Goal: Find specific page/section: Find specific page/section

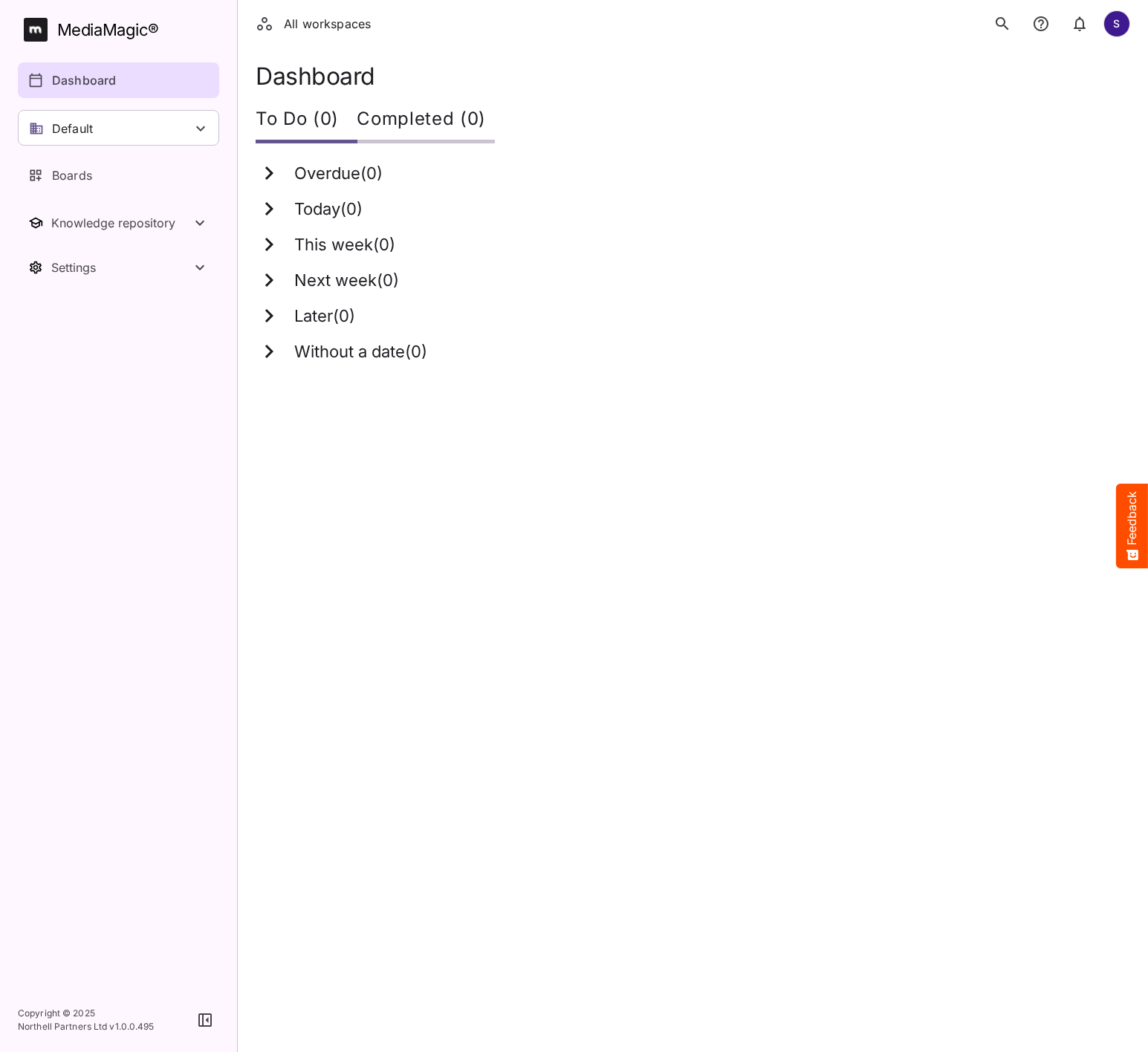
click at [1004, 23] on icon "search" at bounding box center [1003, 23] width 17 height 17
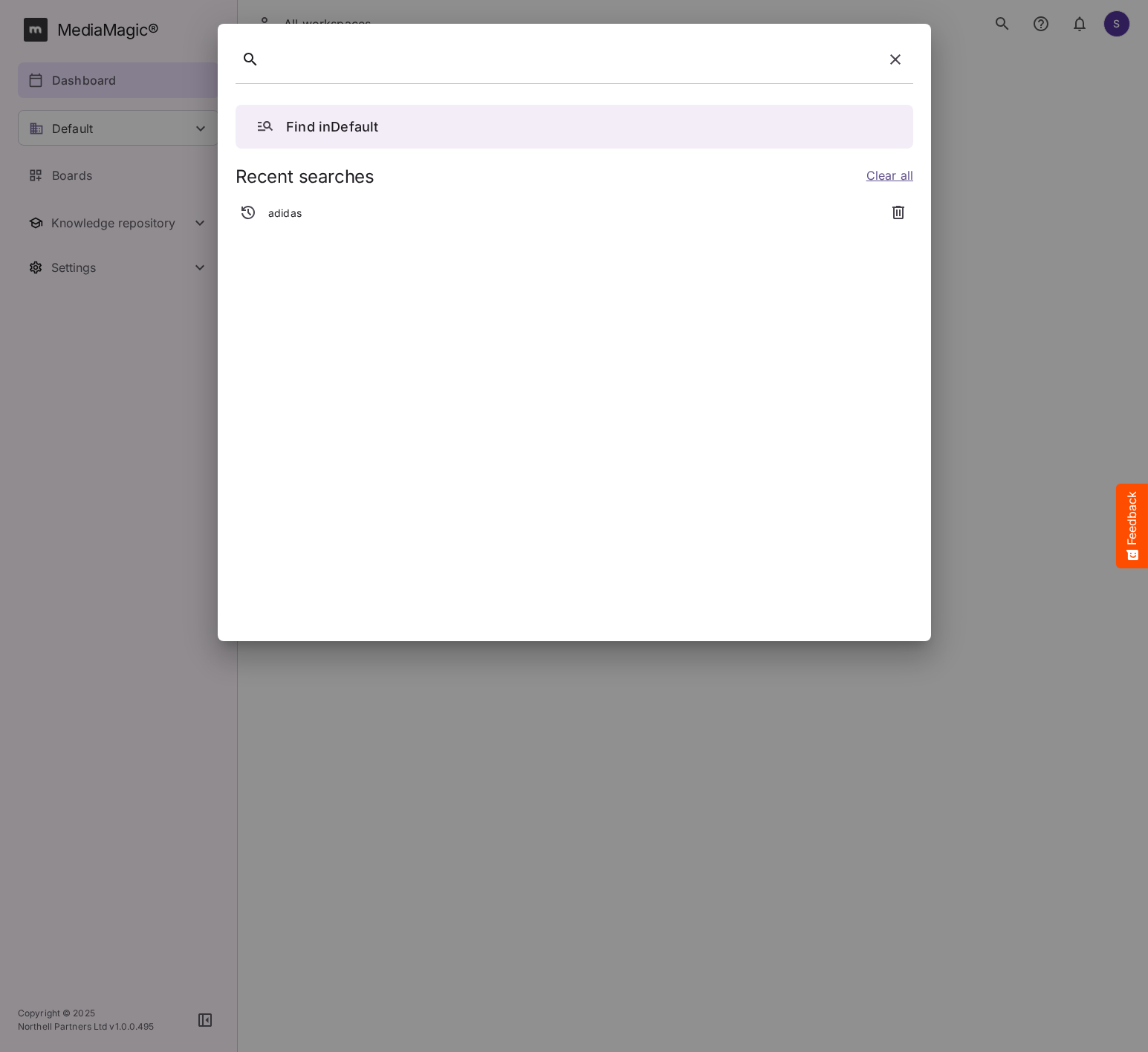
click at [272, 206] on p "adidas" at bounding box center [285, 213] width 33 height 15
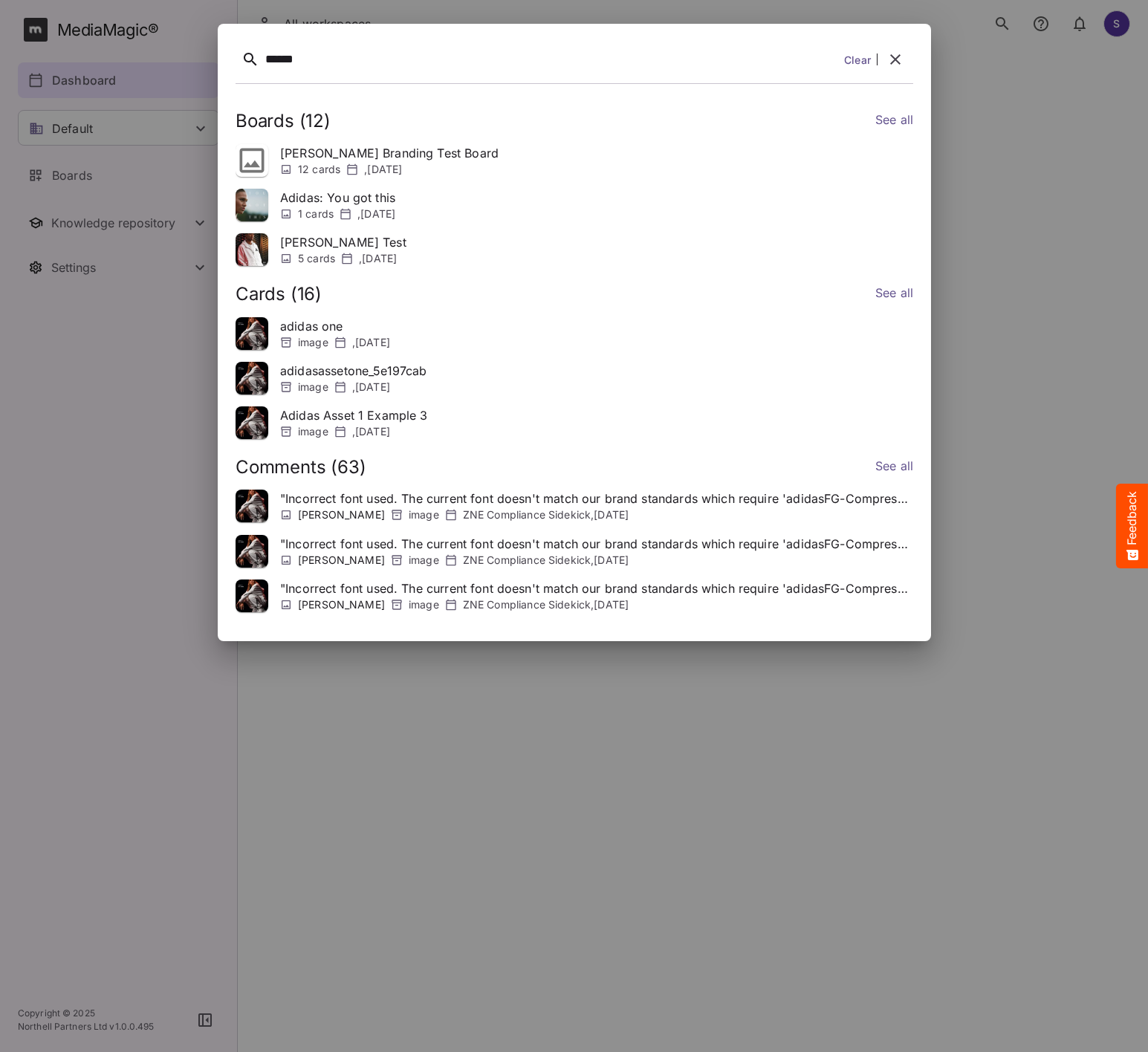
click at [909, 471] on link "See all" at bounding box center [894, 467] width 38 height 22
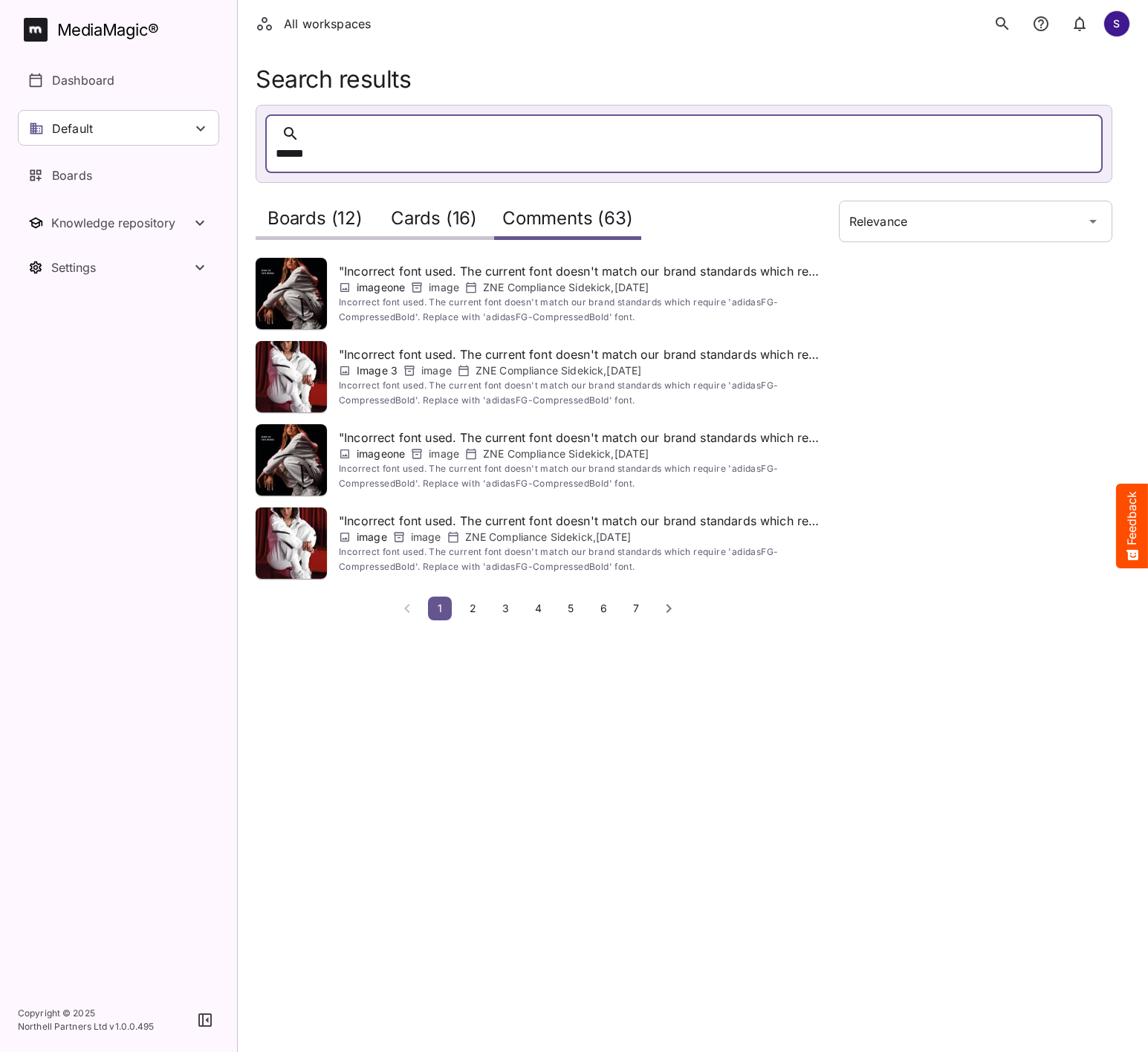
click at [474, 602] on span "2" at bounding box center [473, 608] width 15 height 13
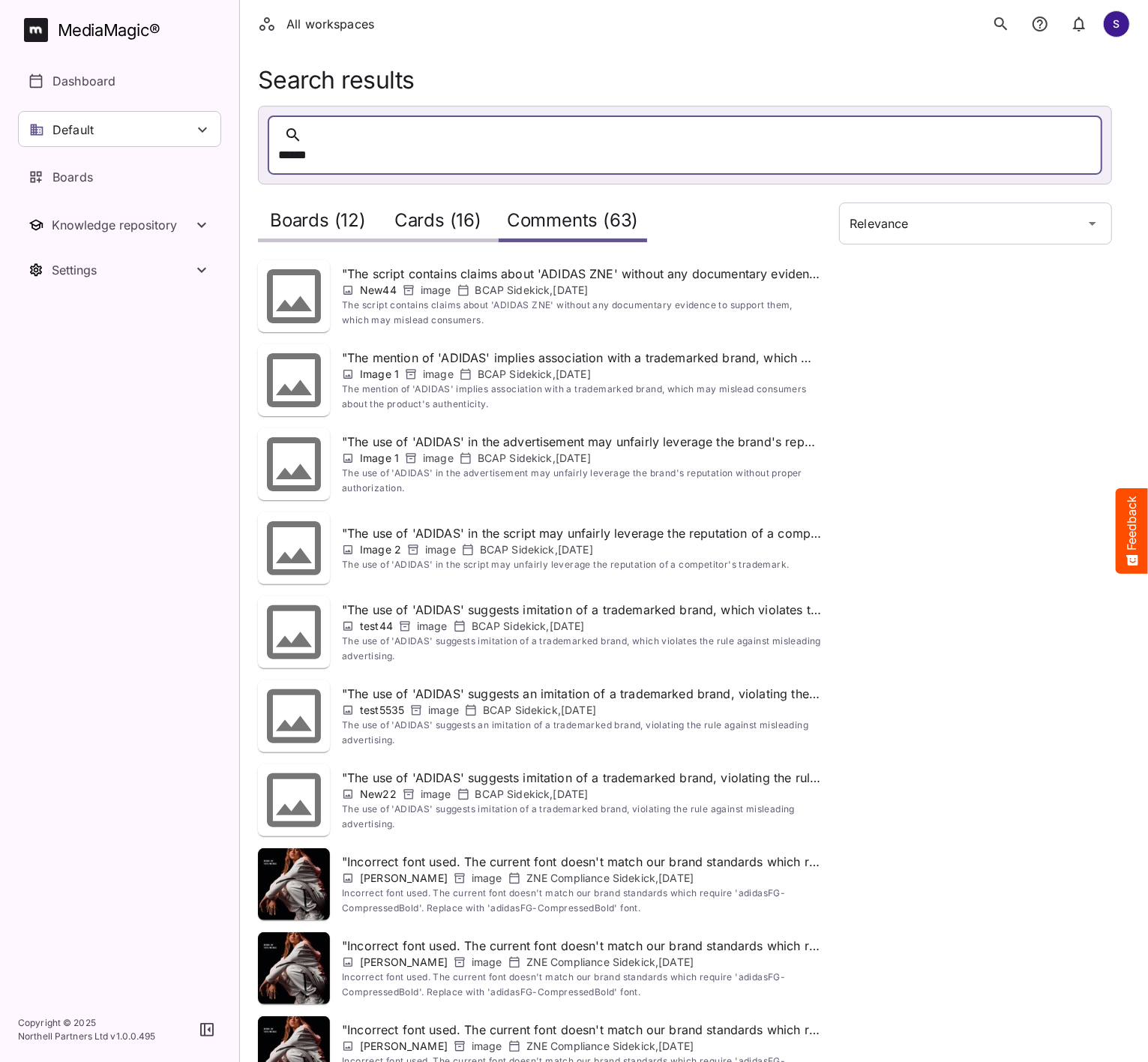
click at [68, 30] on div "MediaMagic ®" at bounding box center [109, 30] width 103 height 25
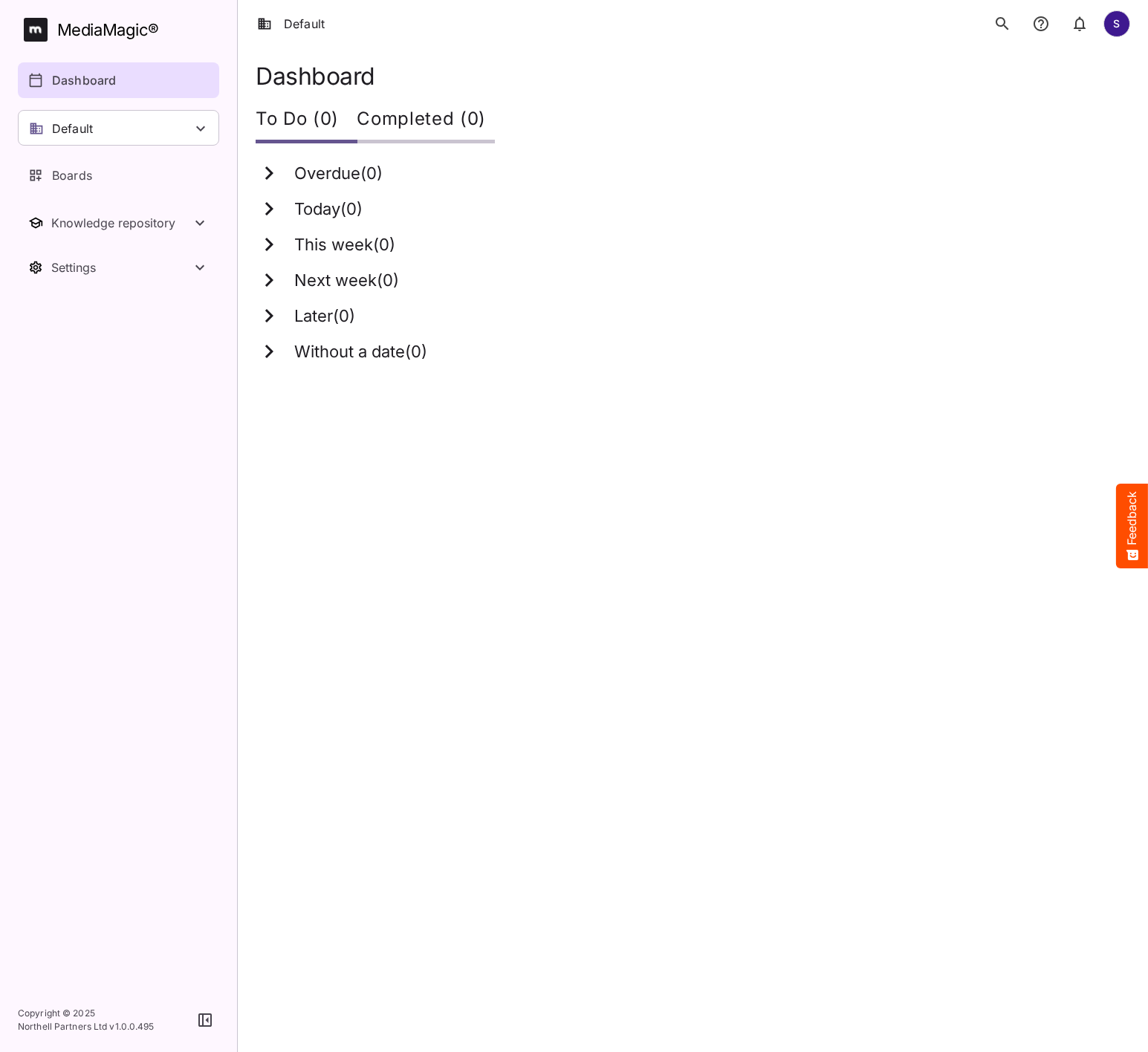
click at [1001, 23] on icon "search" at bounding box center [1003, 23] width 17 height 17
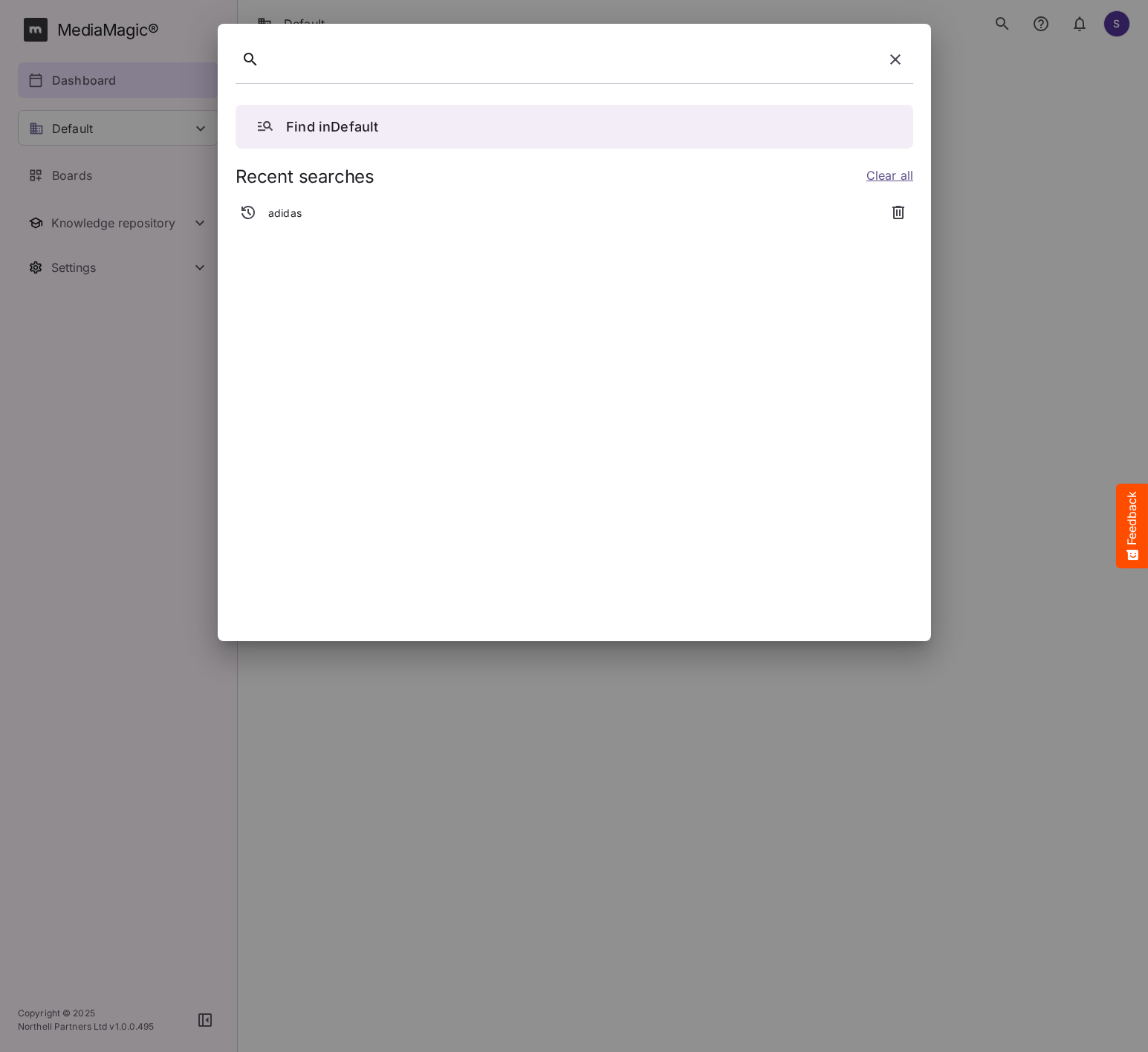
click at [297, 209] on p "adidas" at bounding box center [285, 213] width 33 height 15
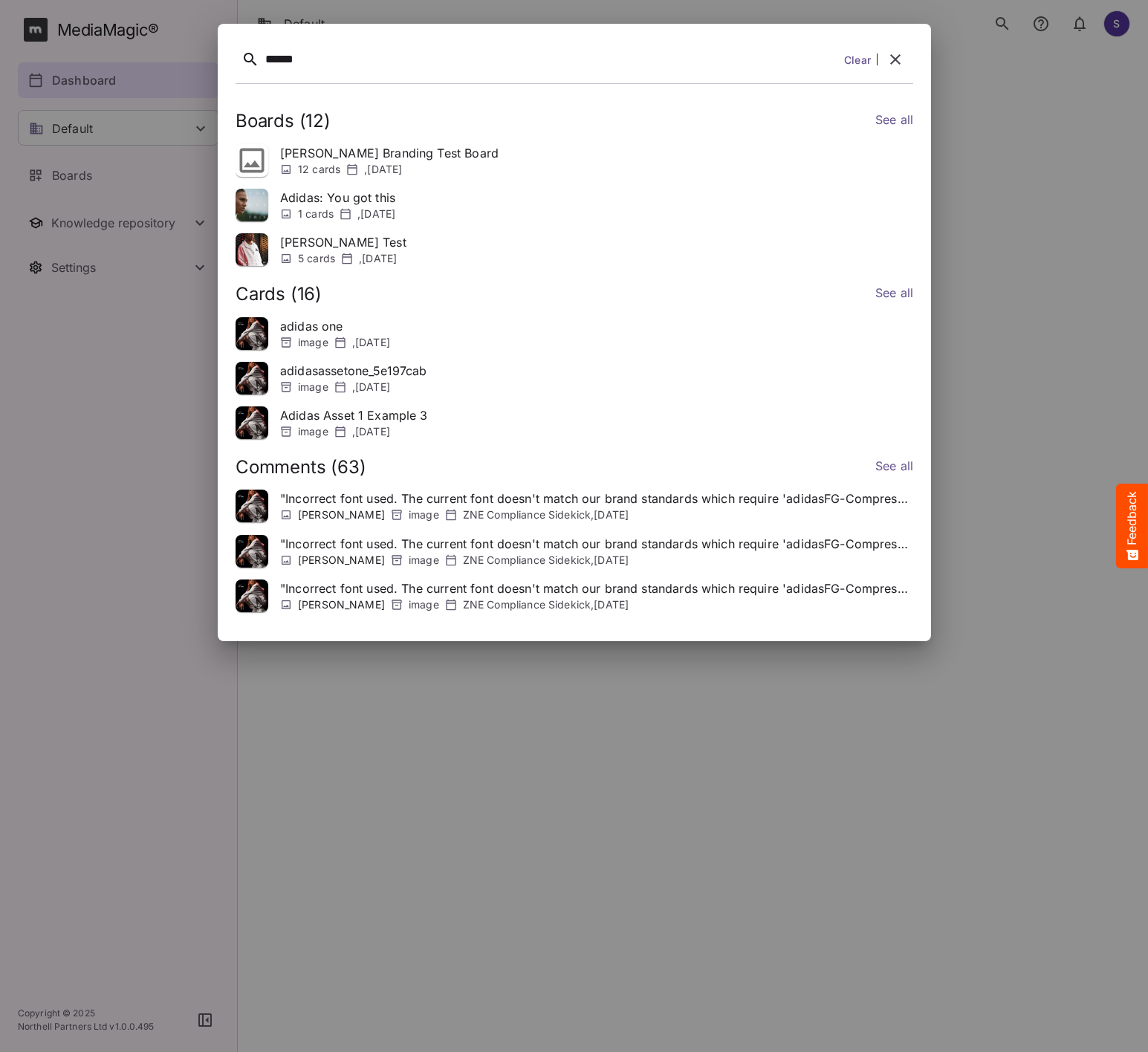
click at [903, 460] on link "See all" at bounding box center [894, 467] width 38 height 22
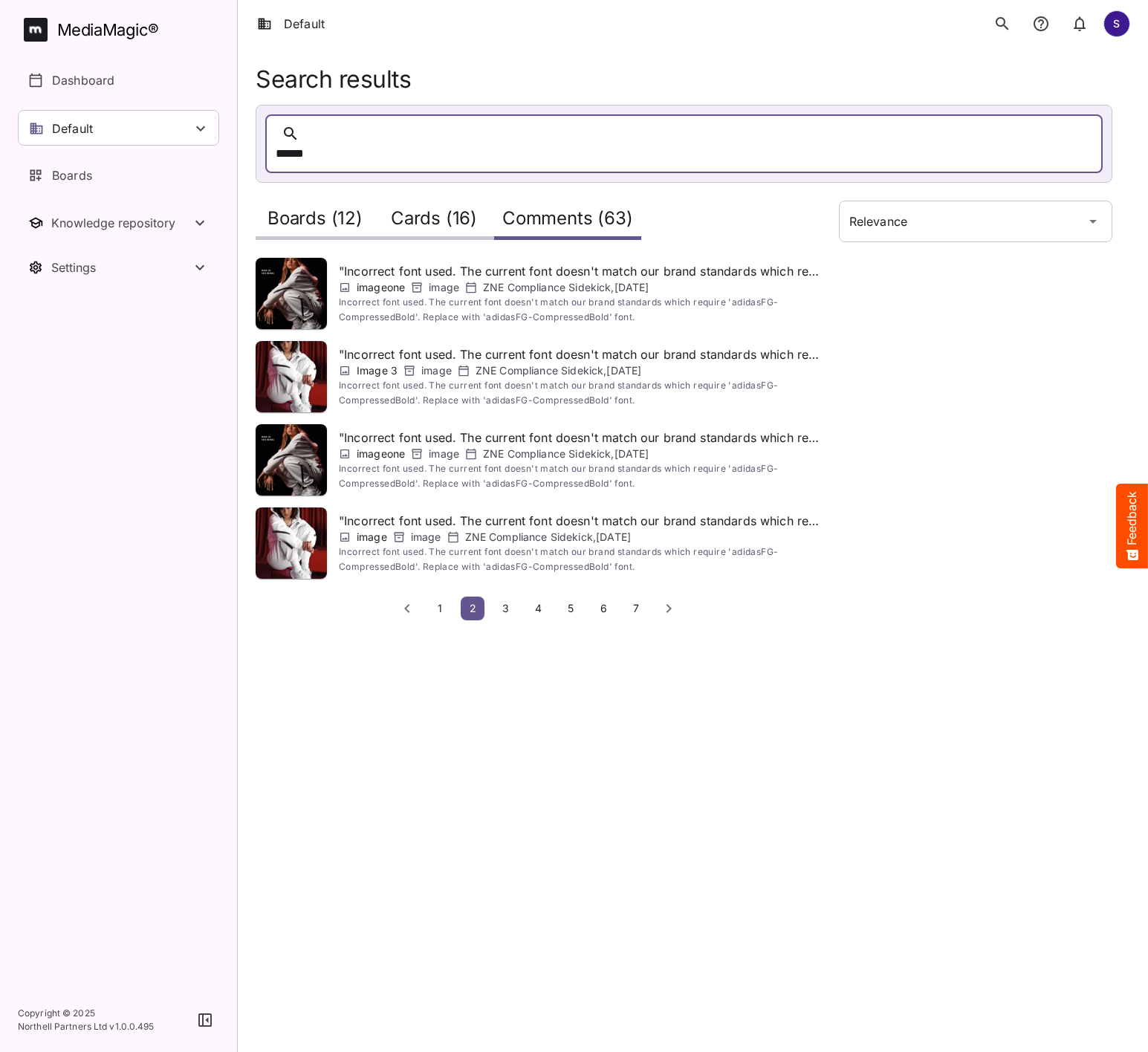
click at [440, 602] on span "1" at bounding box center [440, 608] width 15 height 13
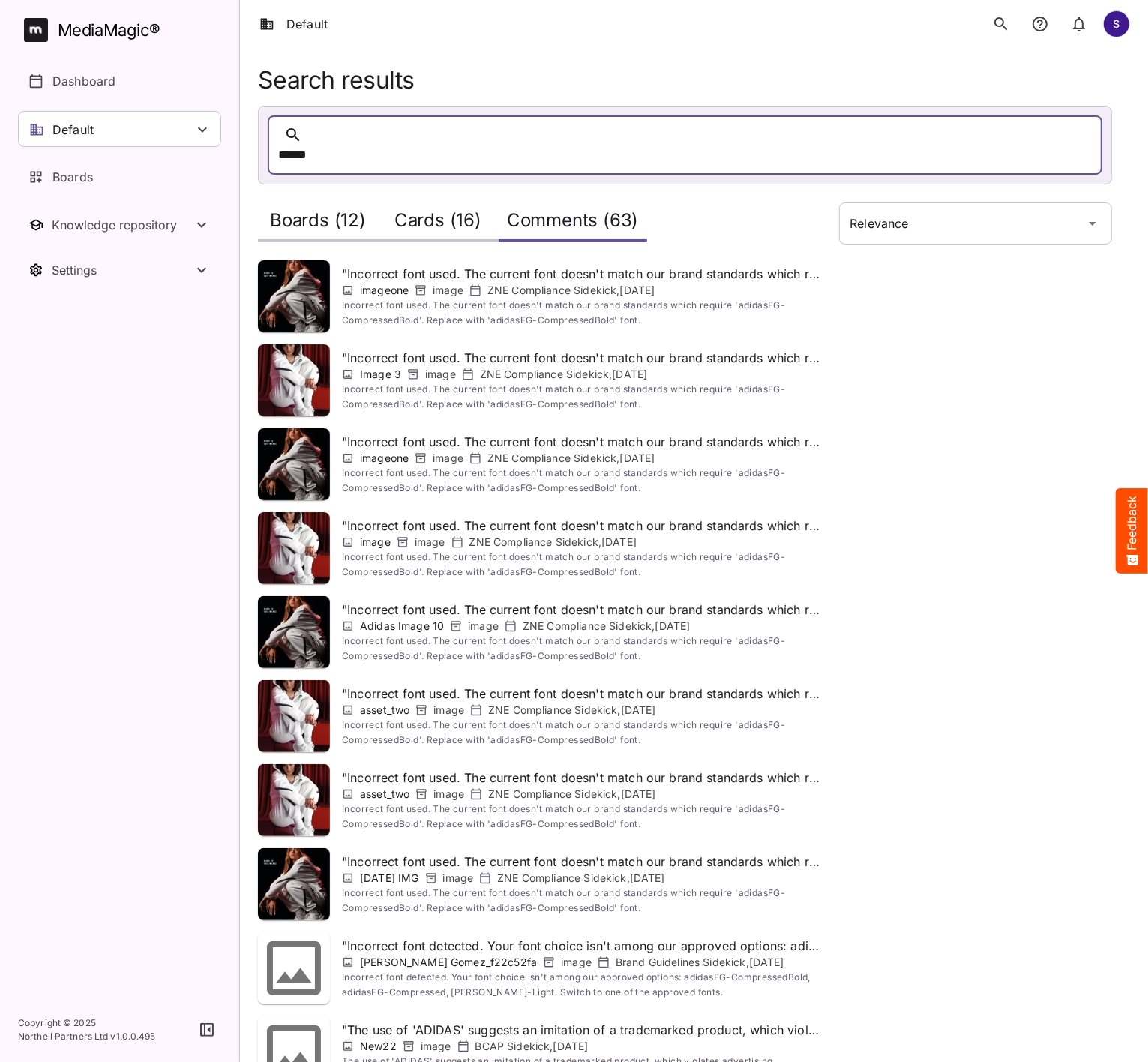
scroll to position [67, 0]
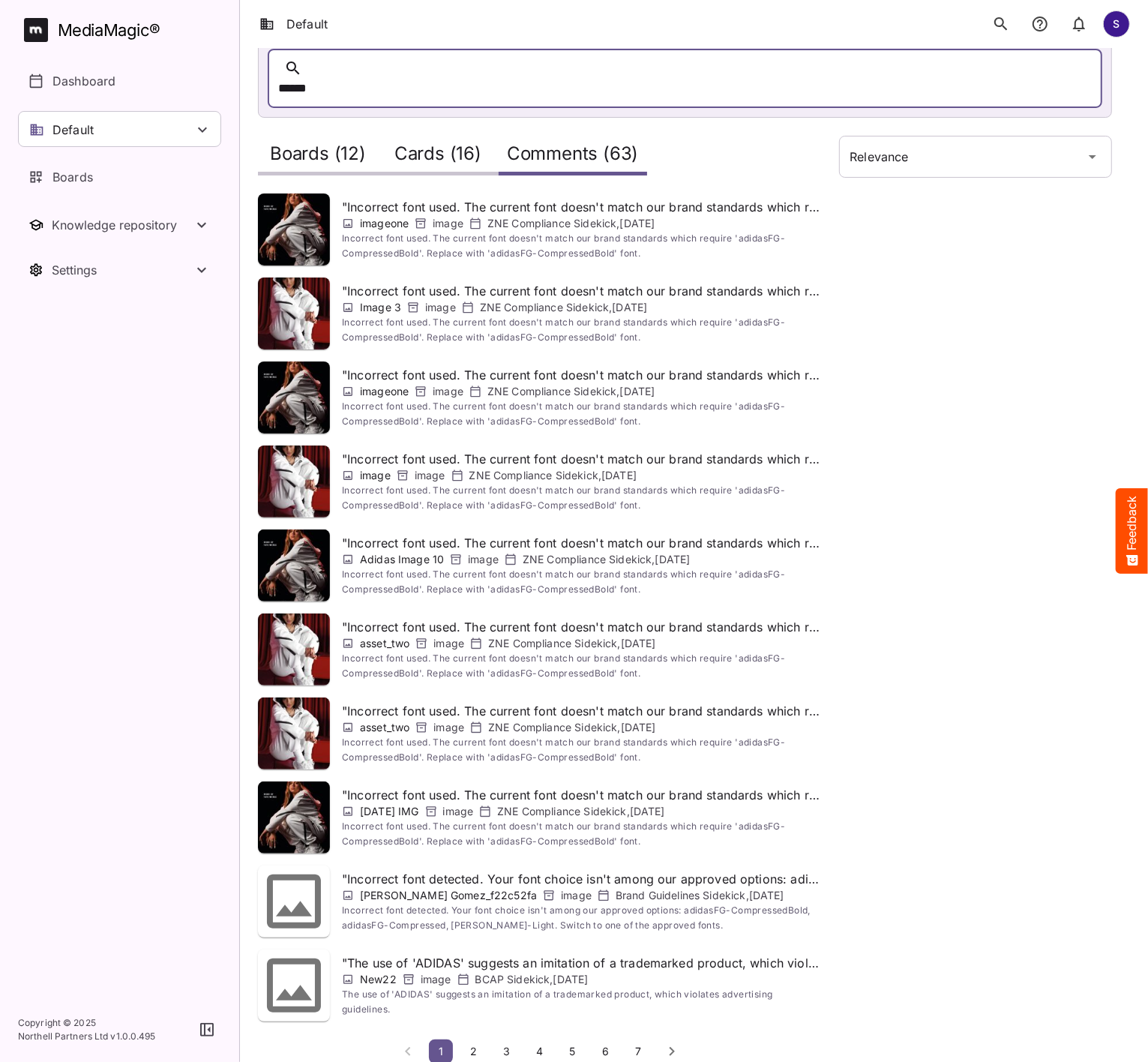
click at [471, 1040] on button "2" at bounding box center [473, 1051] width 24 height 24
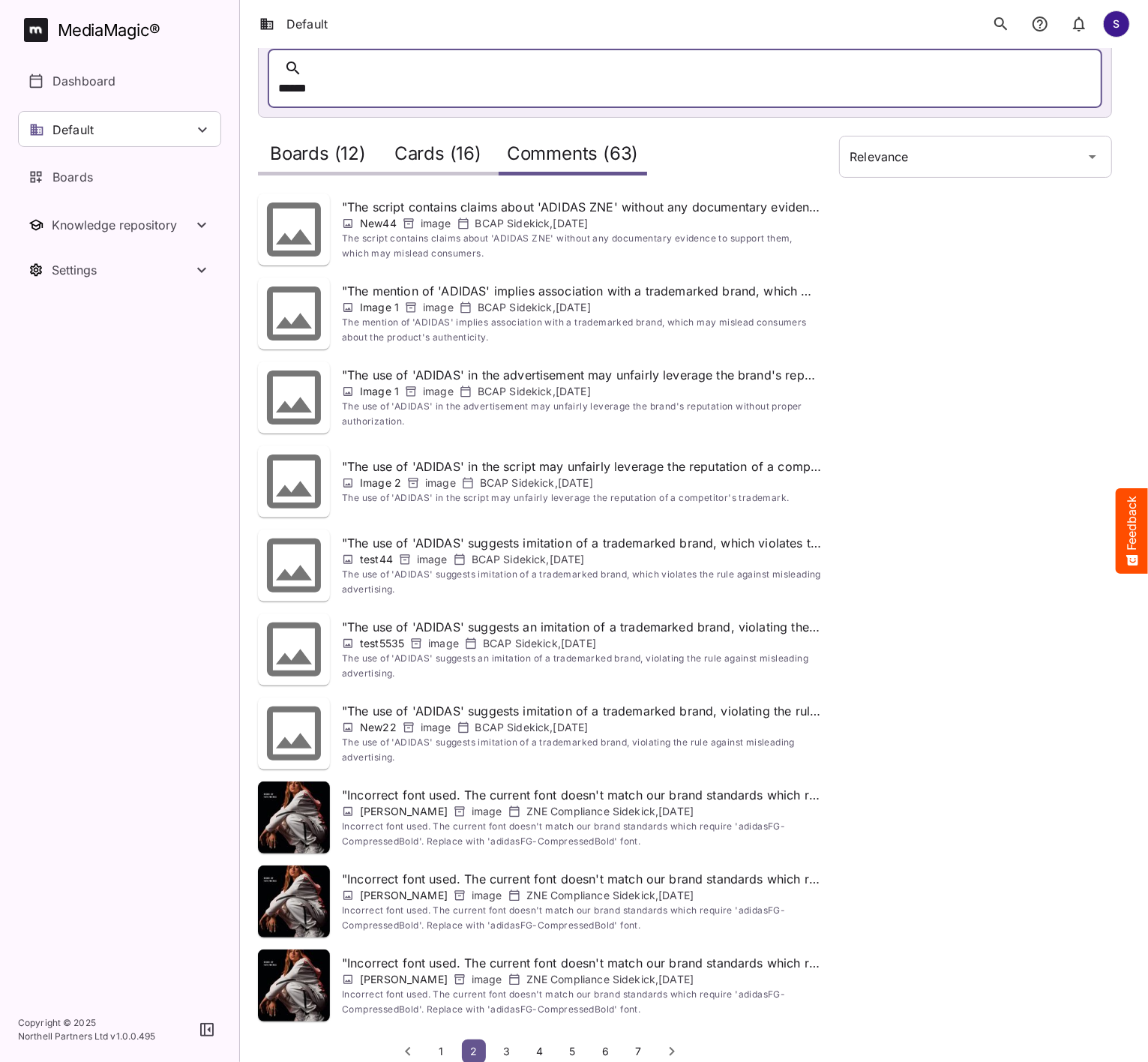
click at [506, 1045] on span "3" at bounding box center [507, 1051] width 15 height 13
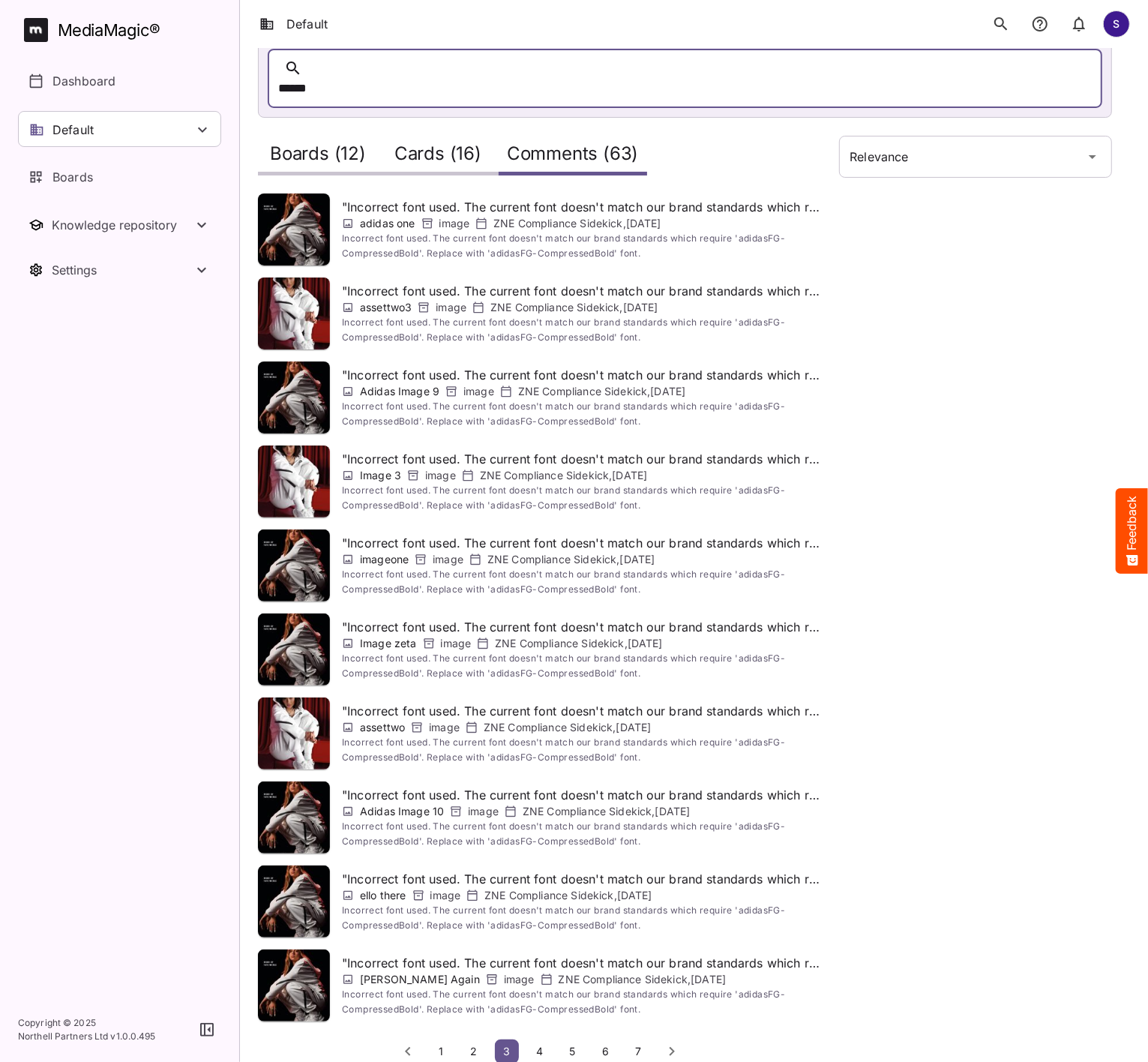
click at [439, 1045] on span "1" at bounding box center [441, 1051] width 15 height 13
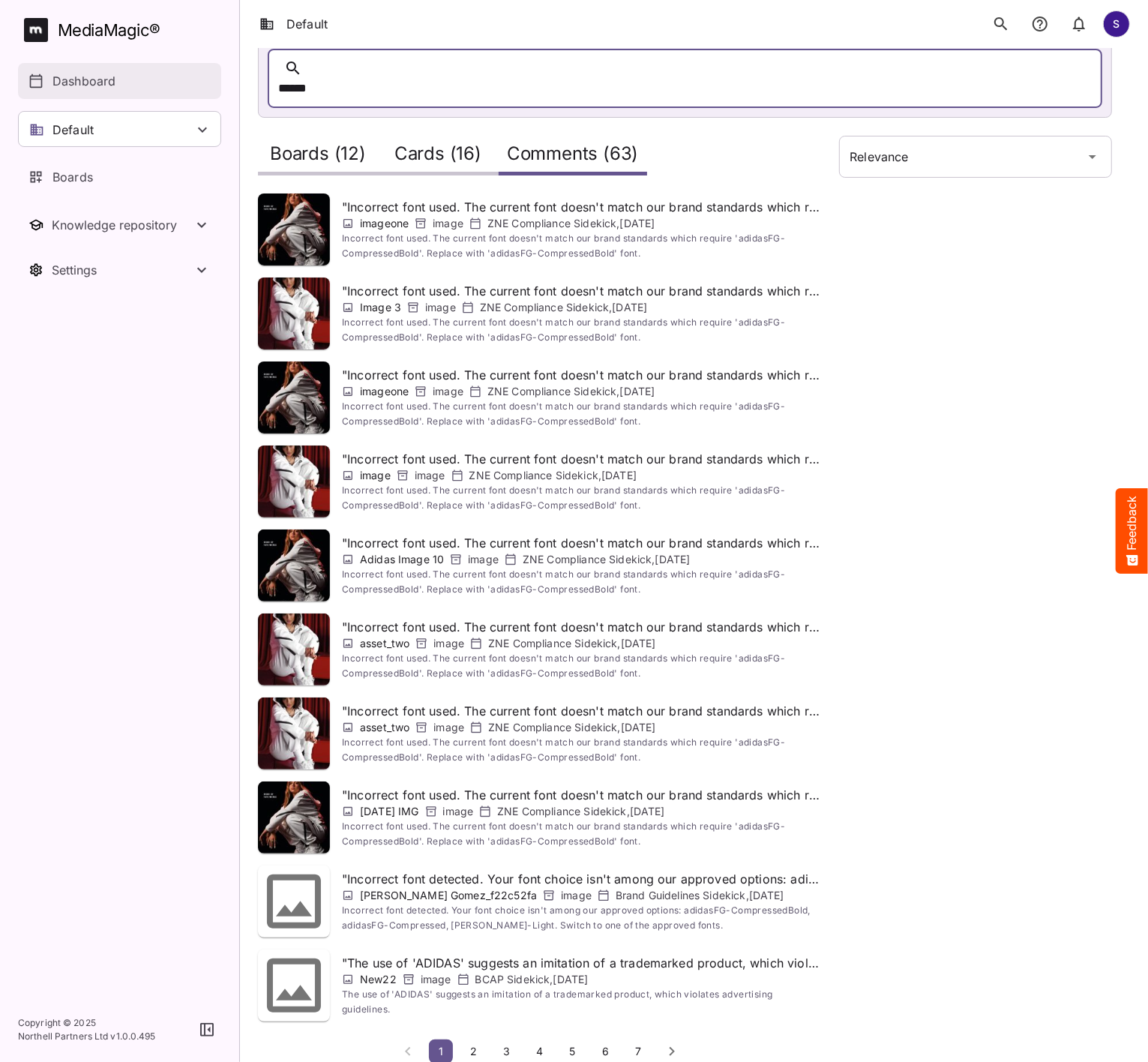
click at [101, 83] on p "Dashboard" at bounding box center [84, 81] width 63 height 18
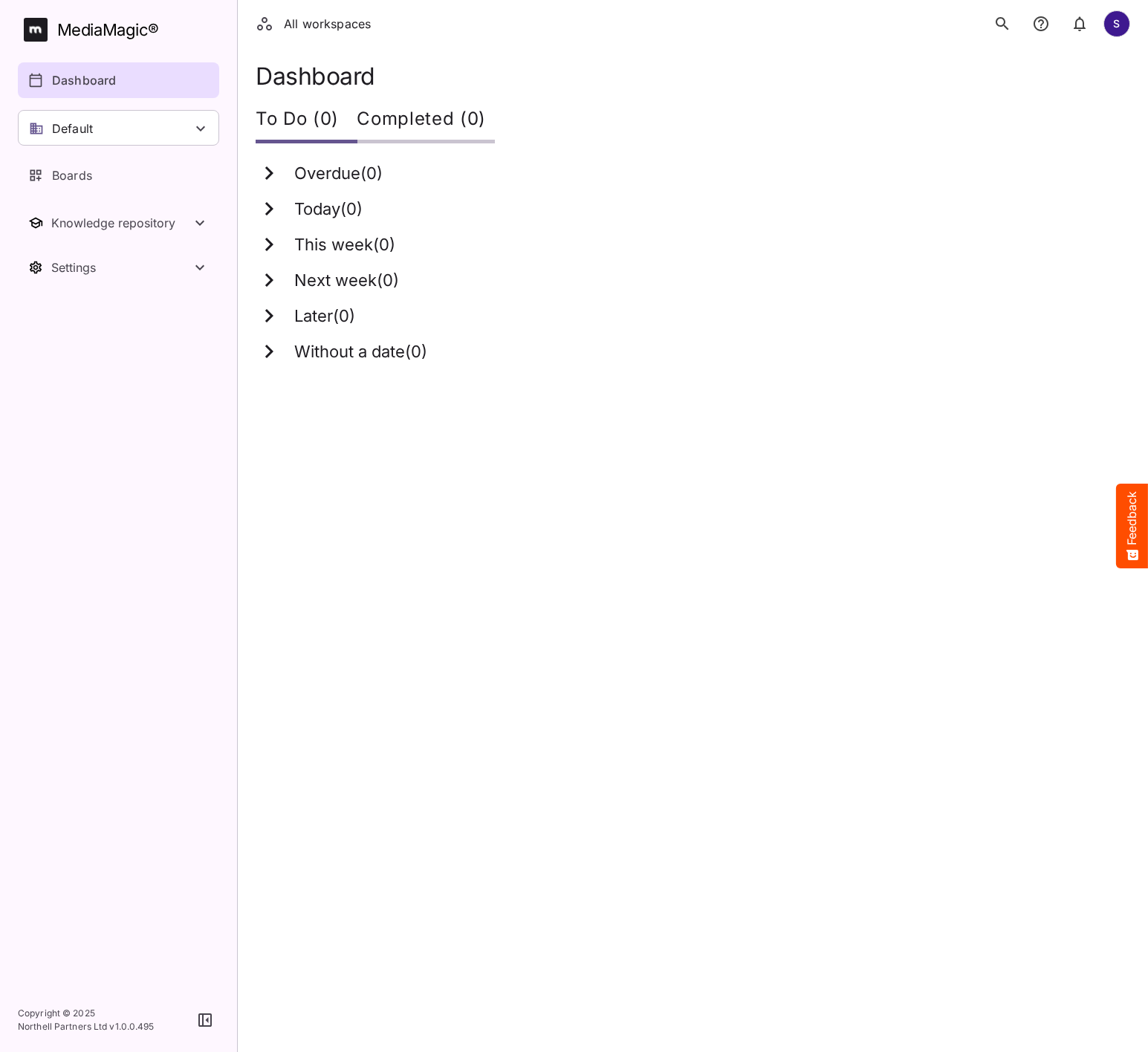
click at [1010, 21] on icon "search" at bounding box center [1003, 23] width 17 height 17
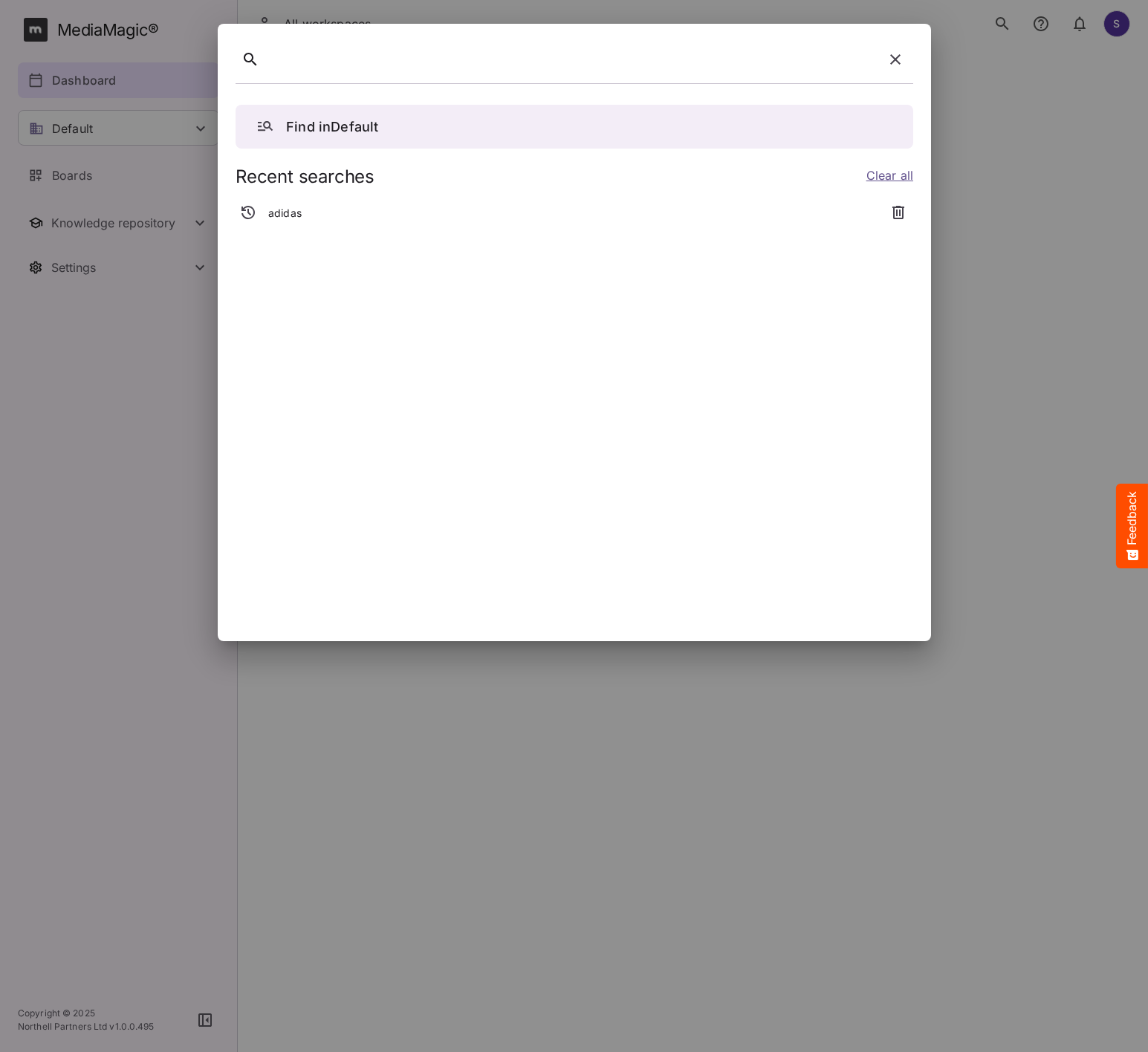
click at [581, 66] on div at bounding box center [572, 60] width 613 height 23
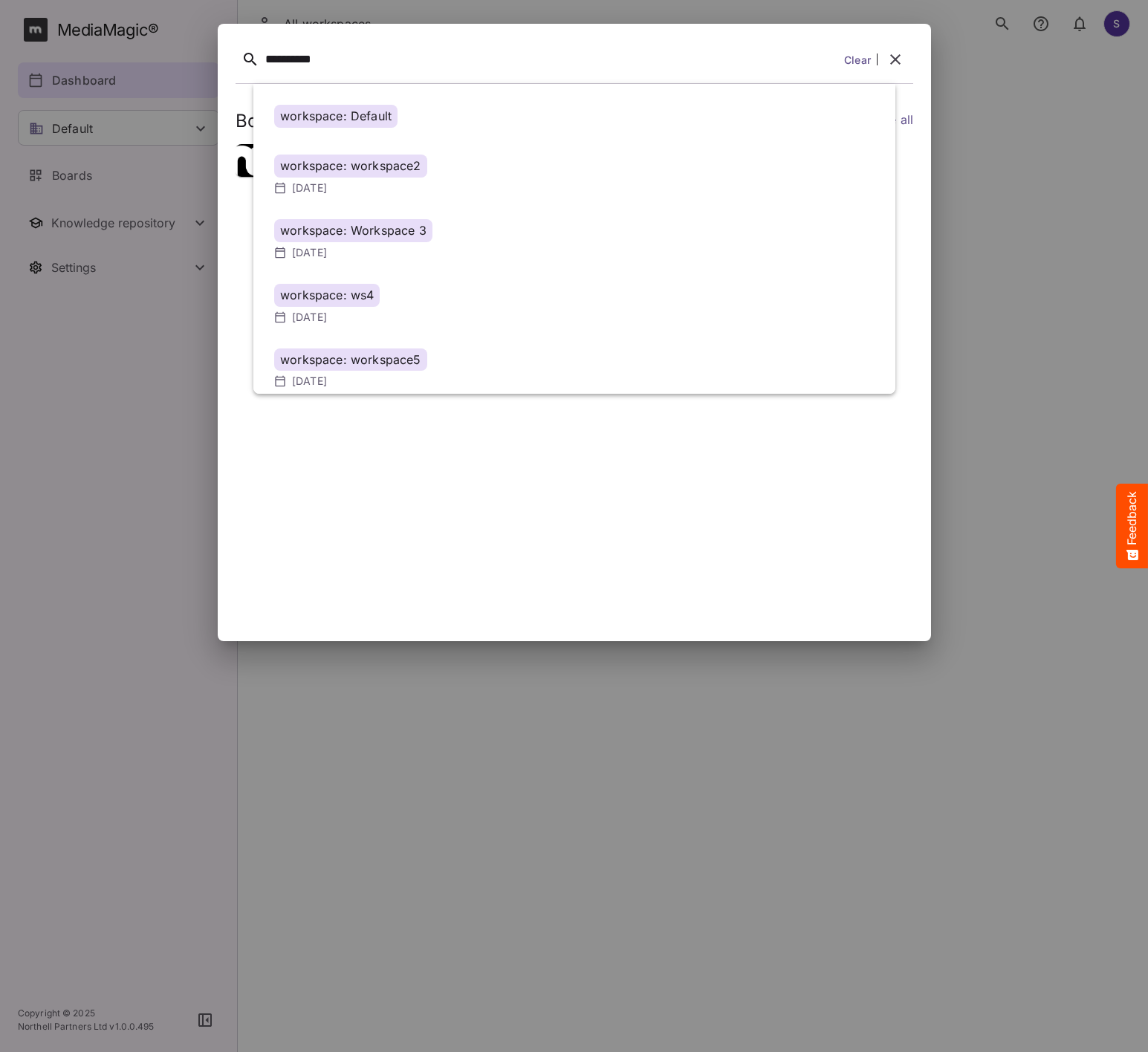
click at [862, 64] on link "Clear" at bounding box center [857, 60] width 27 height 16
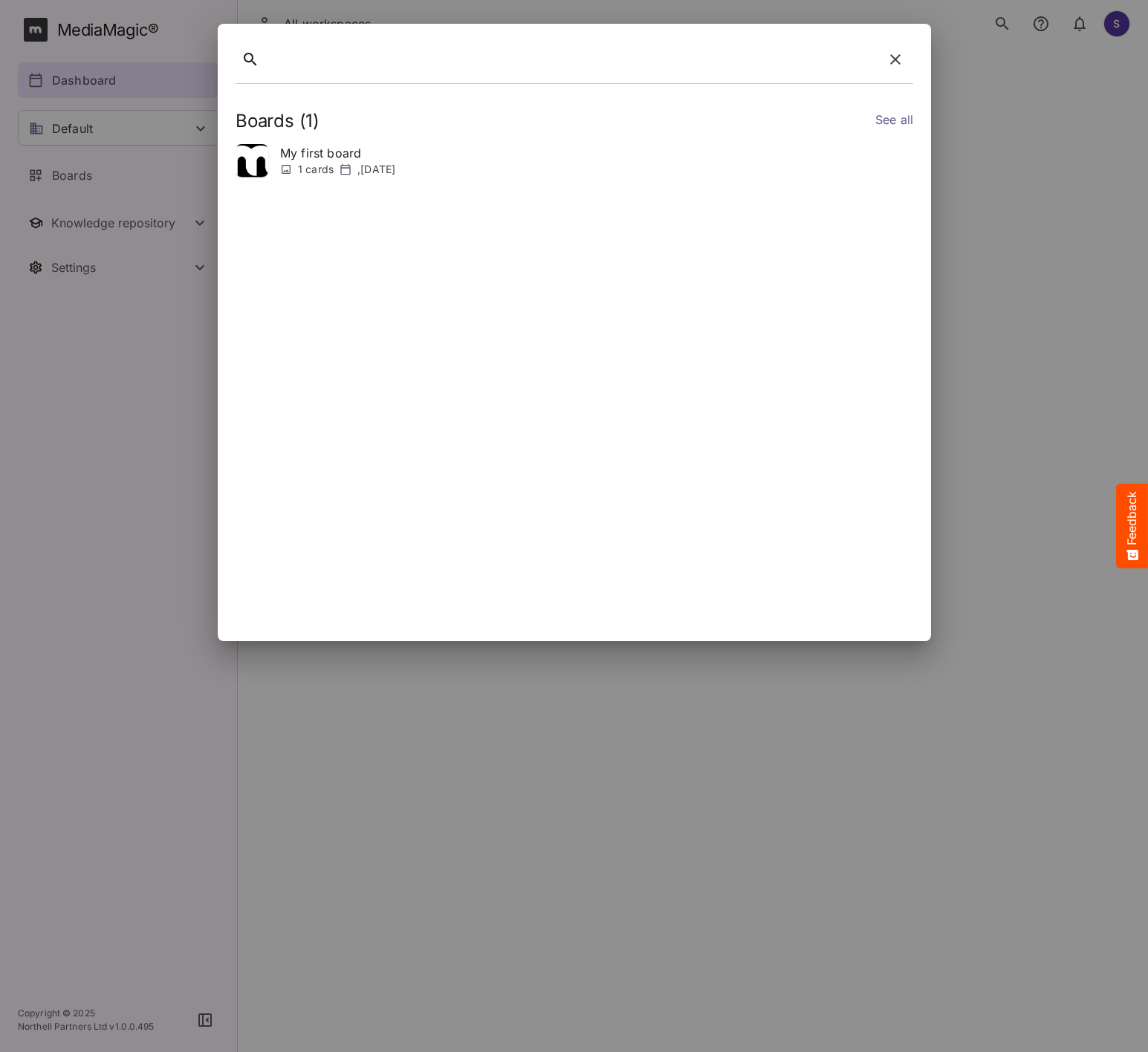
drag, startPoint x: 892, startPoint y: 65, endPoint x: 880, endPoint y: 84, distance: 22.5
click at [880, 84] on div at bounding box center [574, 63] width 678 height 43
click at [892, 70] on button "button" at bounding box center [896, 59] width 36 height 36
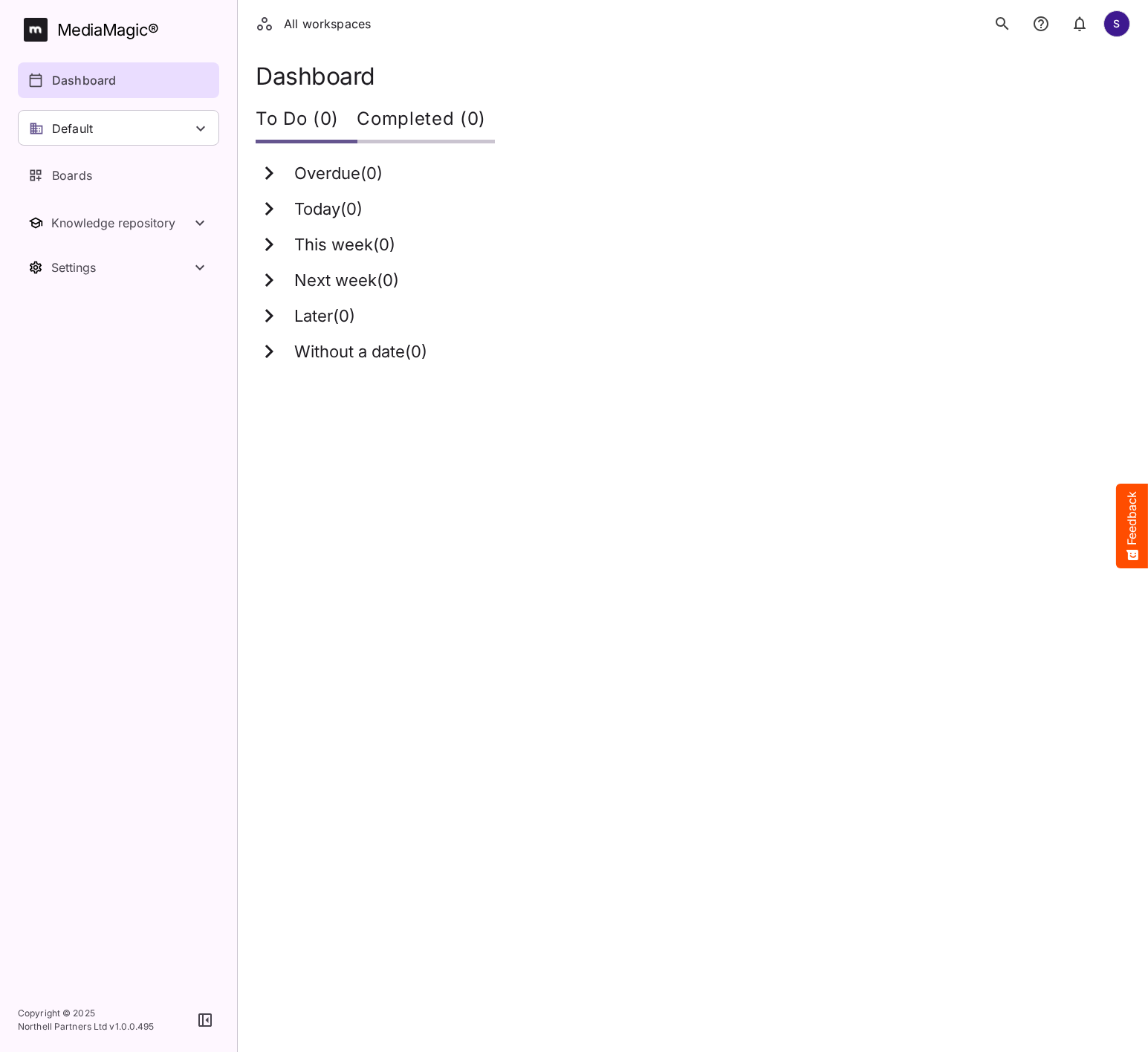
click at [176, 85] on div "Dashboard" at bounding box center [118, 80] width 182 height 17
click at [999, 30] on icon "search" at bounding box center [1003, 23] width 17 height 17
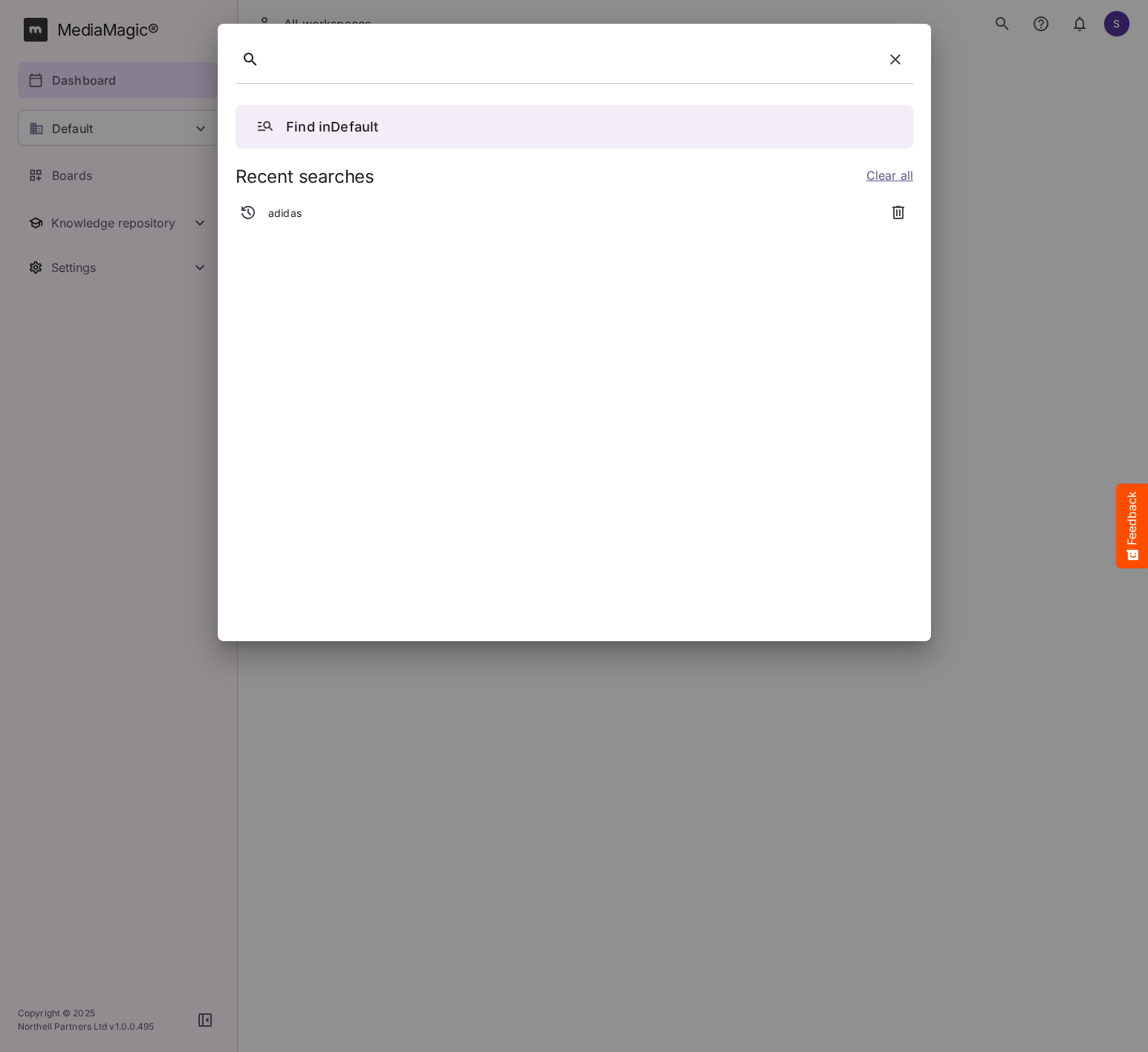
click at [253, 216] on icon "button" at bounding box center [249, 213] width 15 height 15
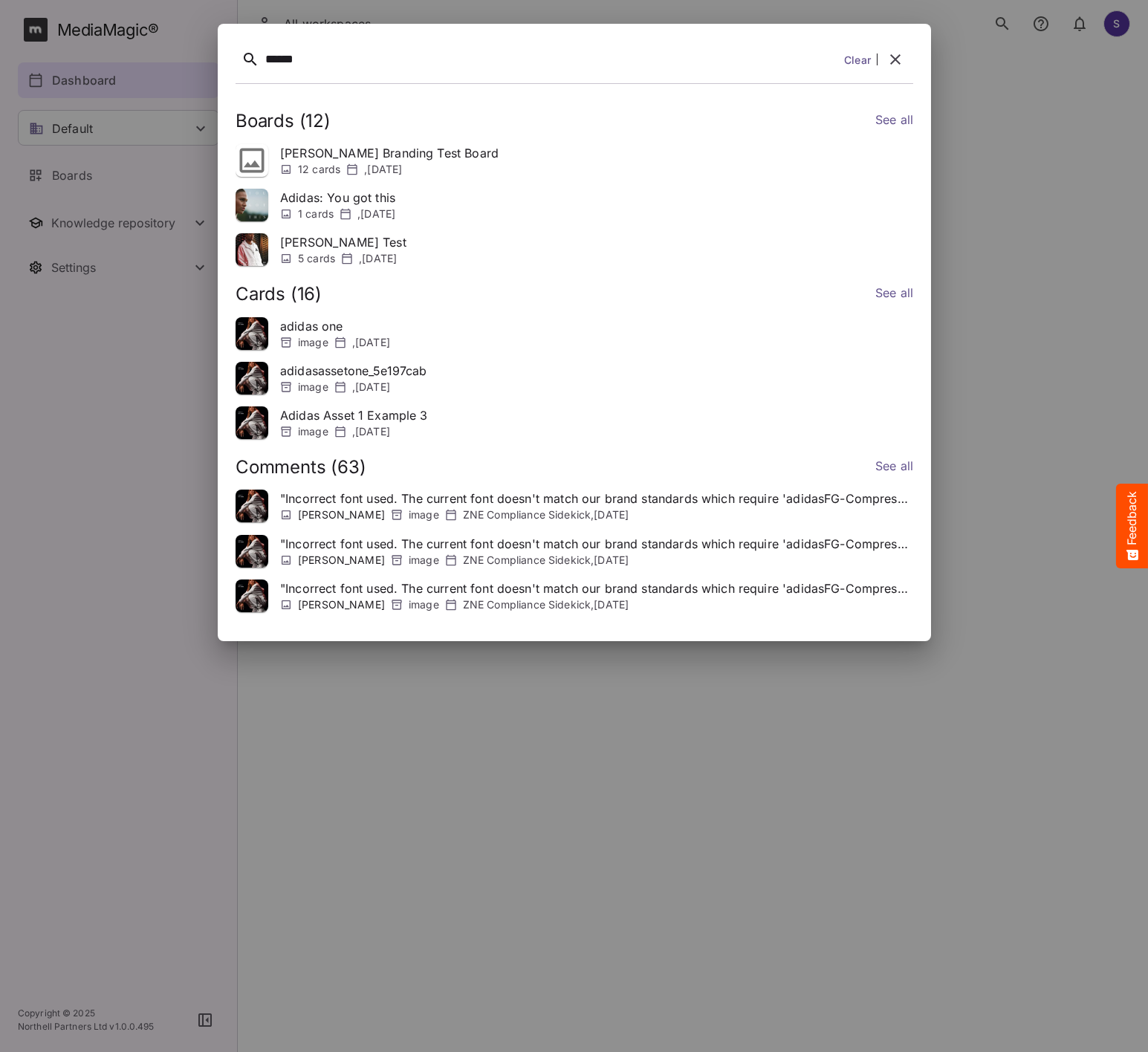
click at [603, 62] on div "******" at bounding box center [552, 60] width 573 height 23
click at [861, 57] on link "Clear" at bounding box center [857, 60] width 27 height 16
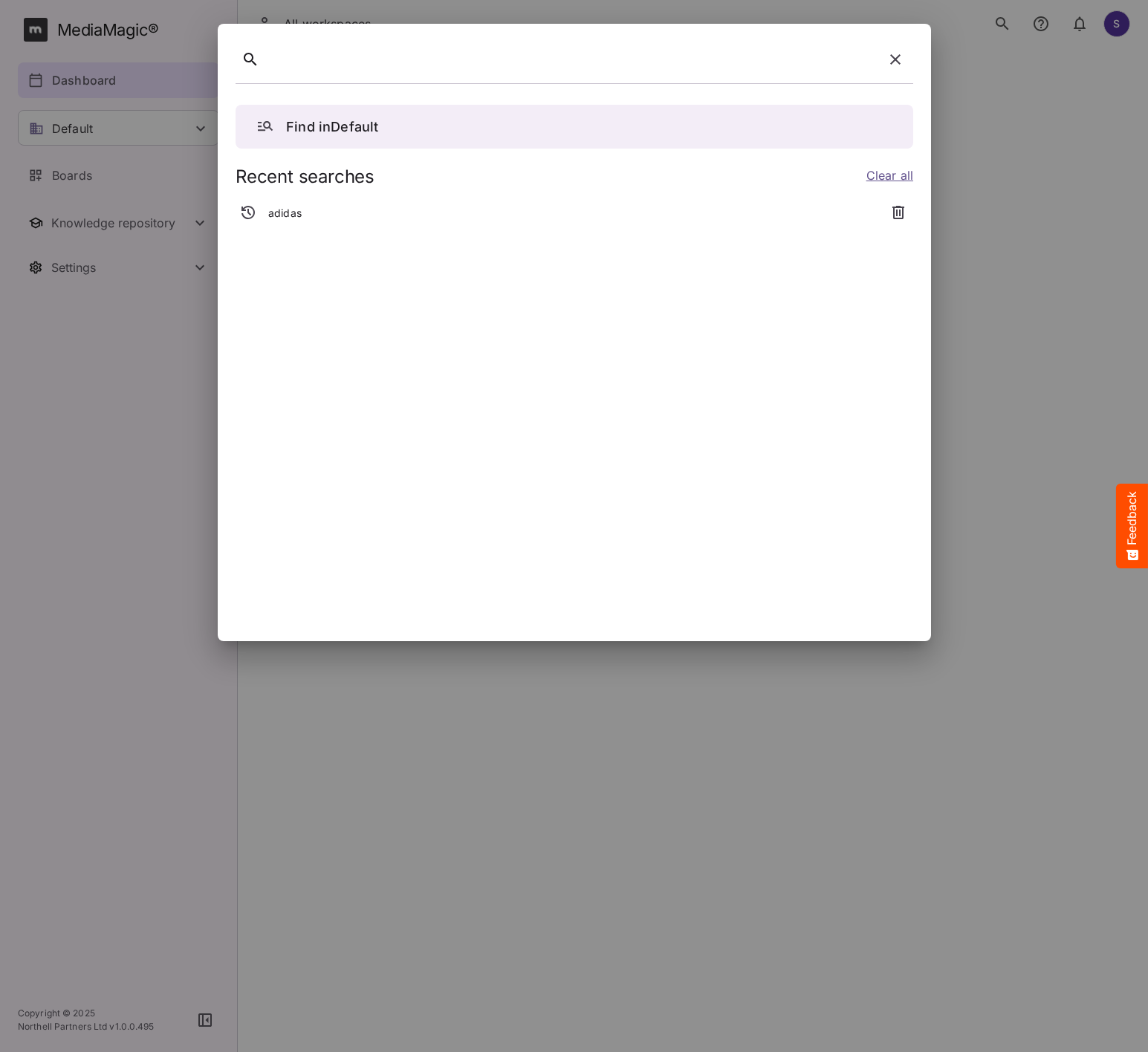
click at [903, 64] on icon "button" at bounding box center [896, 59] width 17 height 17
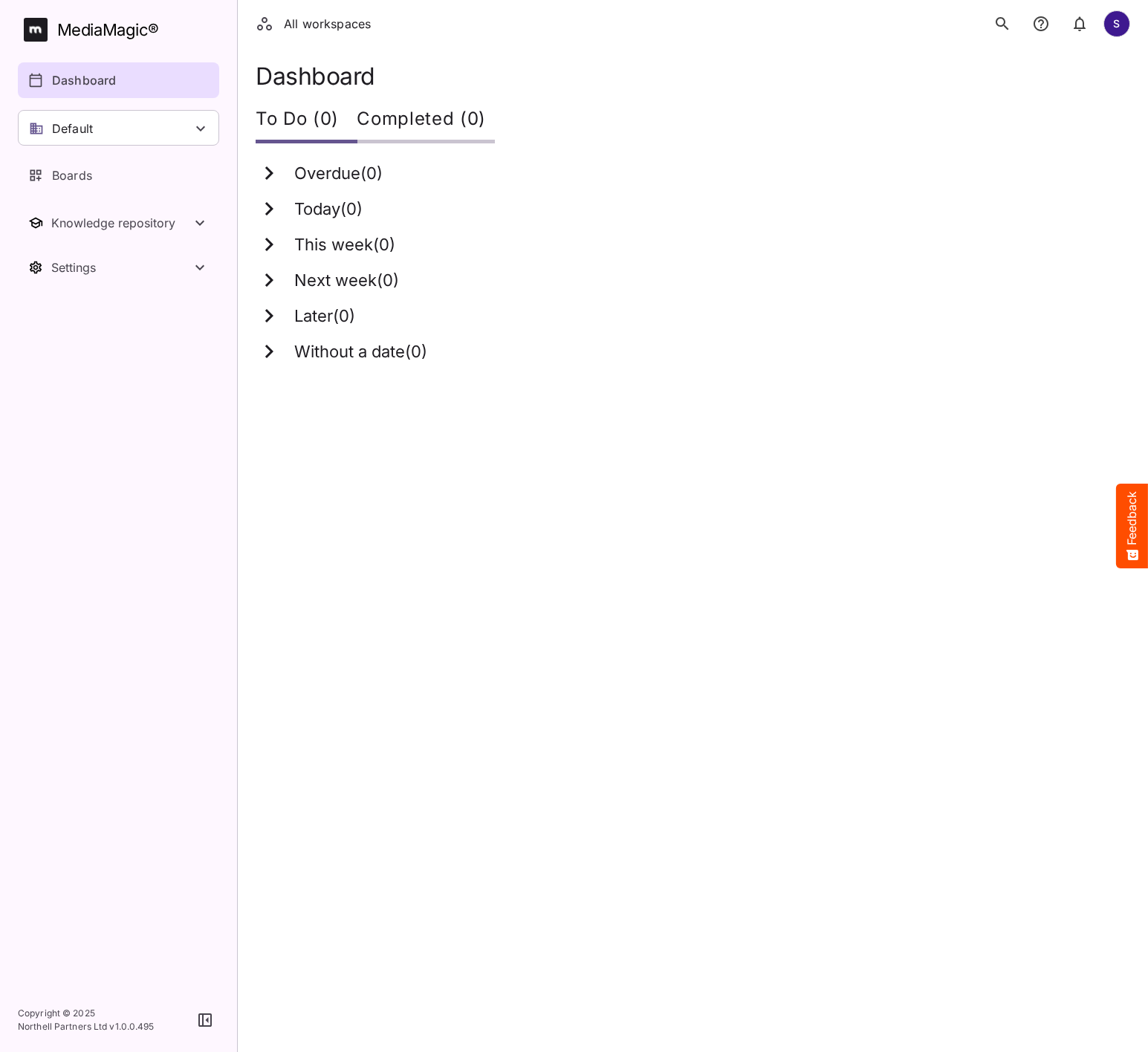
click at [1010, 11] on button "search" at bounding box center [1003, 23] width 30 height 30
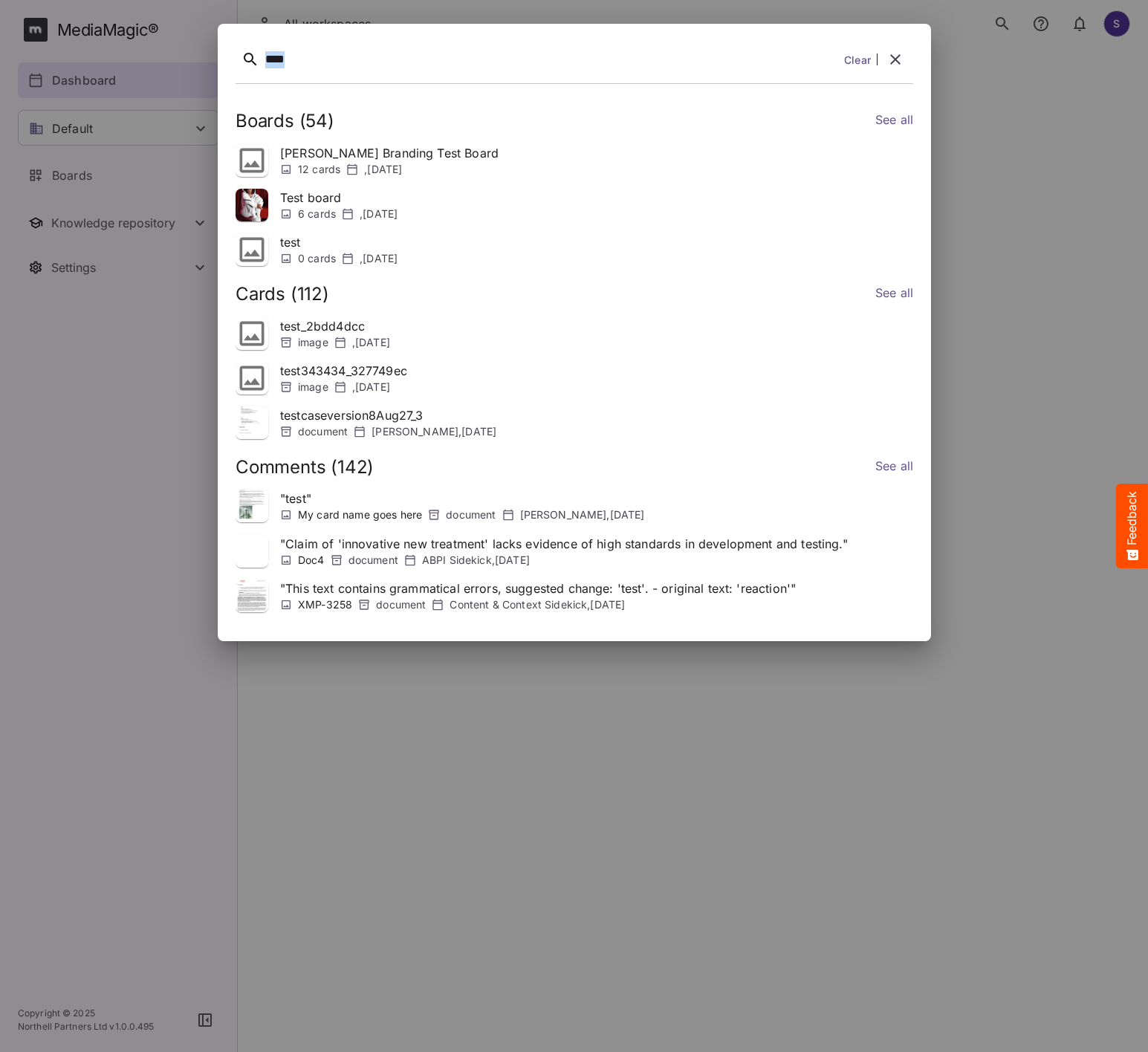
drag, startPoint x: 394, startPoint y: 63, endPoint x: 206, endPoint y: 64, distance: 188.0
click at [206, 64] on div "**** Clear Boards ( 54 ) See all [PERSON_NAME] Branding Test Board 12 cards , […" at bounding box center [574, 526] width 1148 height 1052
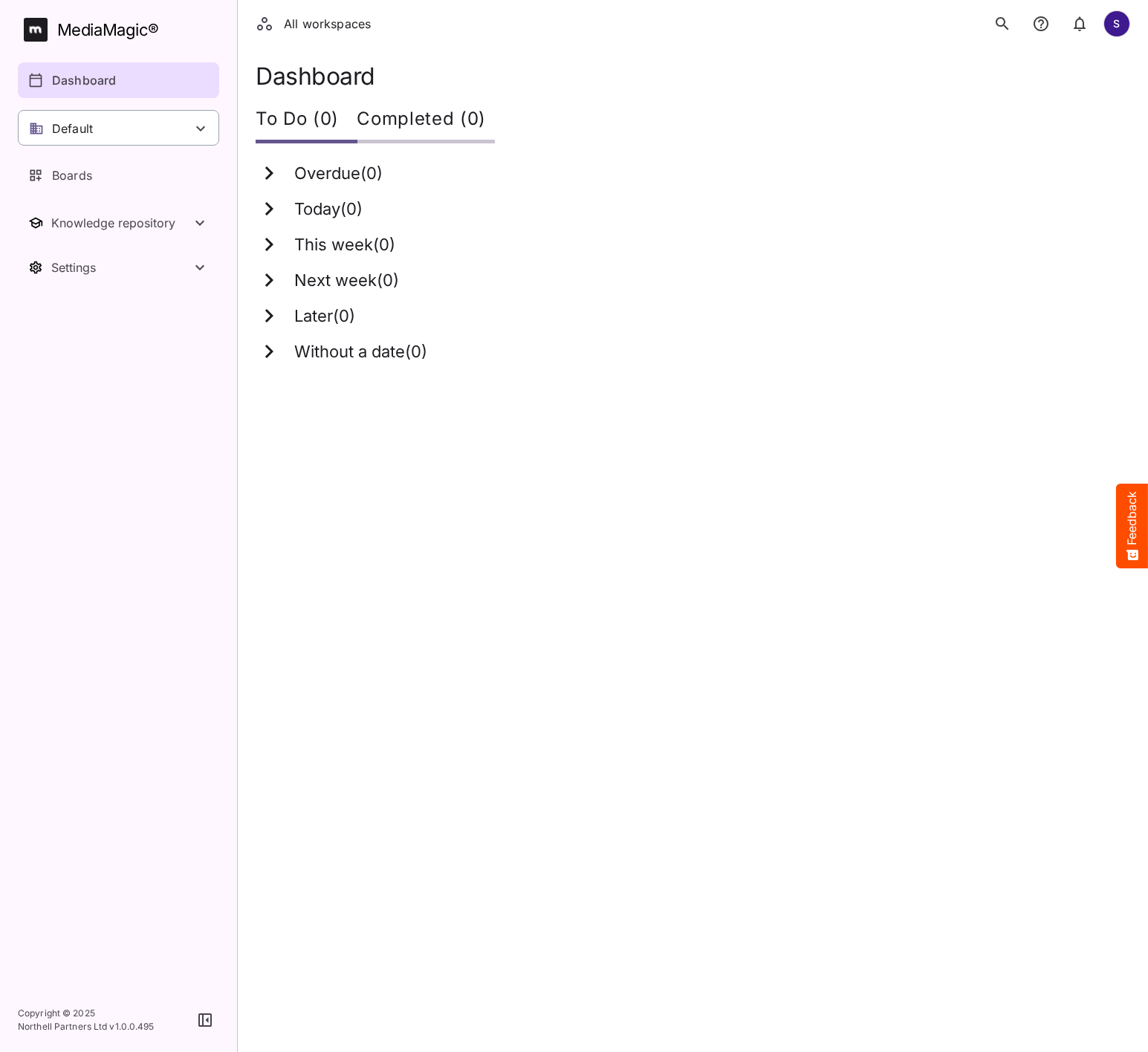
click at [148, 138] on div "Default" at bounding box center [117, 127] width 201 height 36
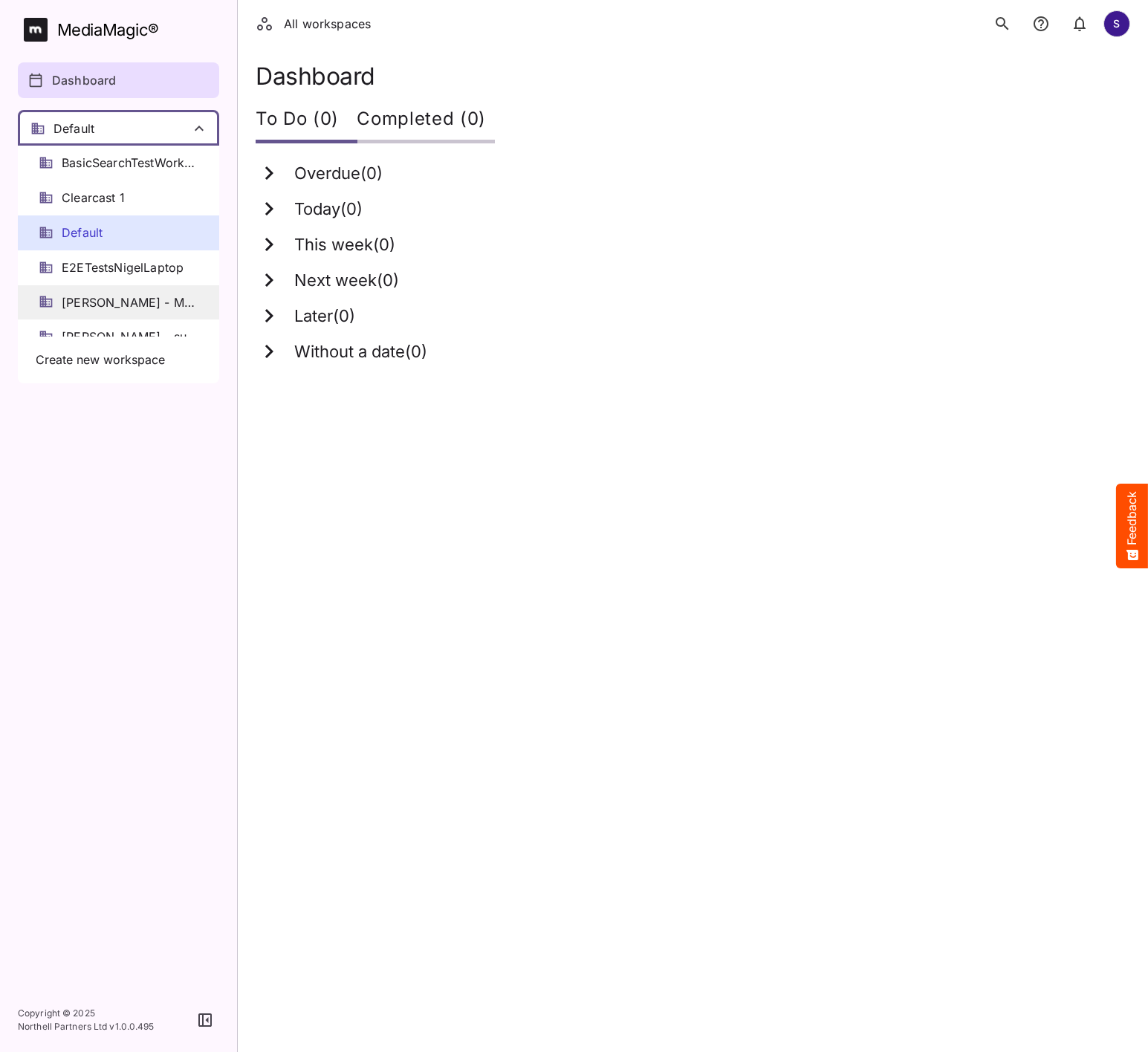
click at [131, 292] on div "[PERSON_NAME] - Master Derivative" at bounding box center [117, 303] width 201 height 35
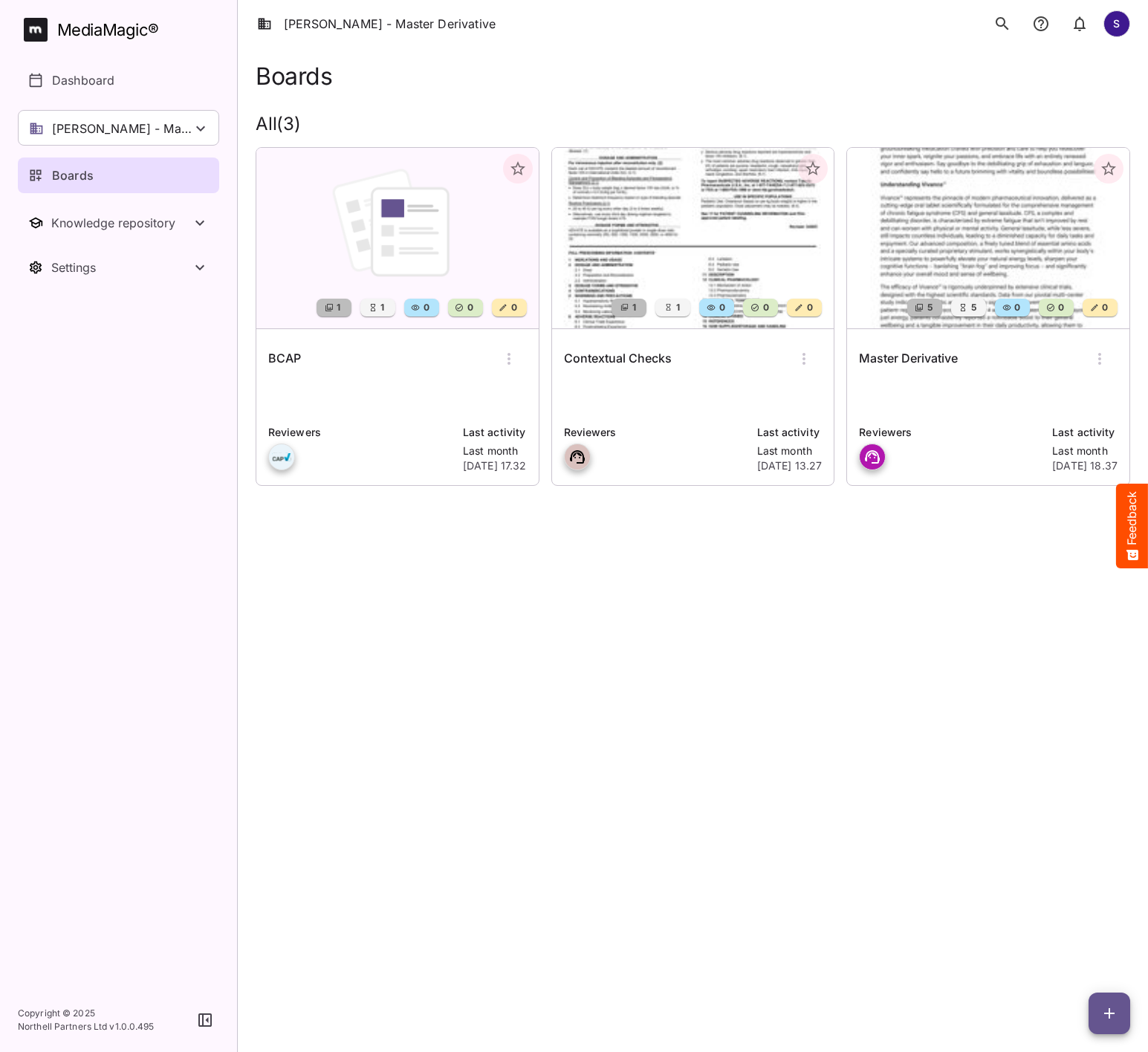
click at [996, 24] on icon "search" at bounding box center [1003, 23] width 17 height 17
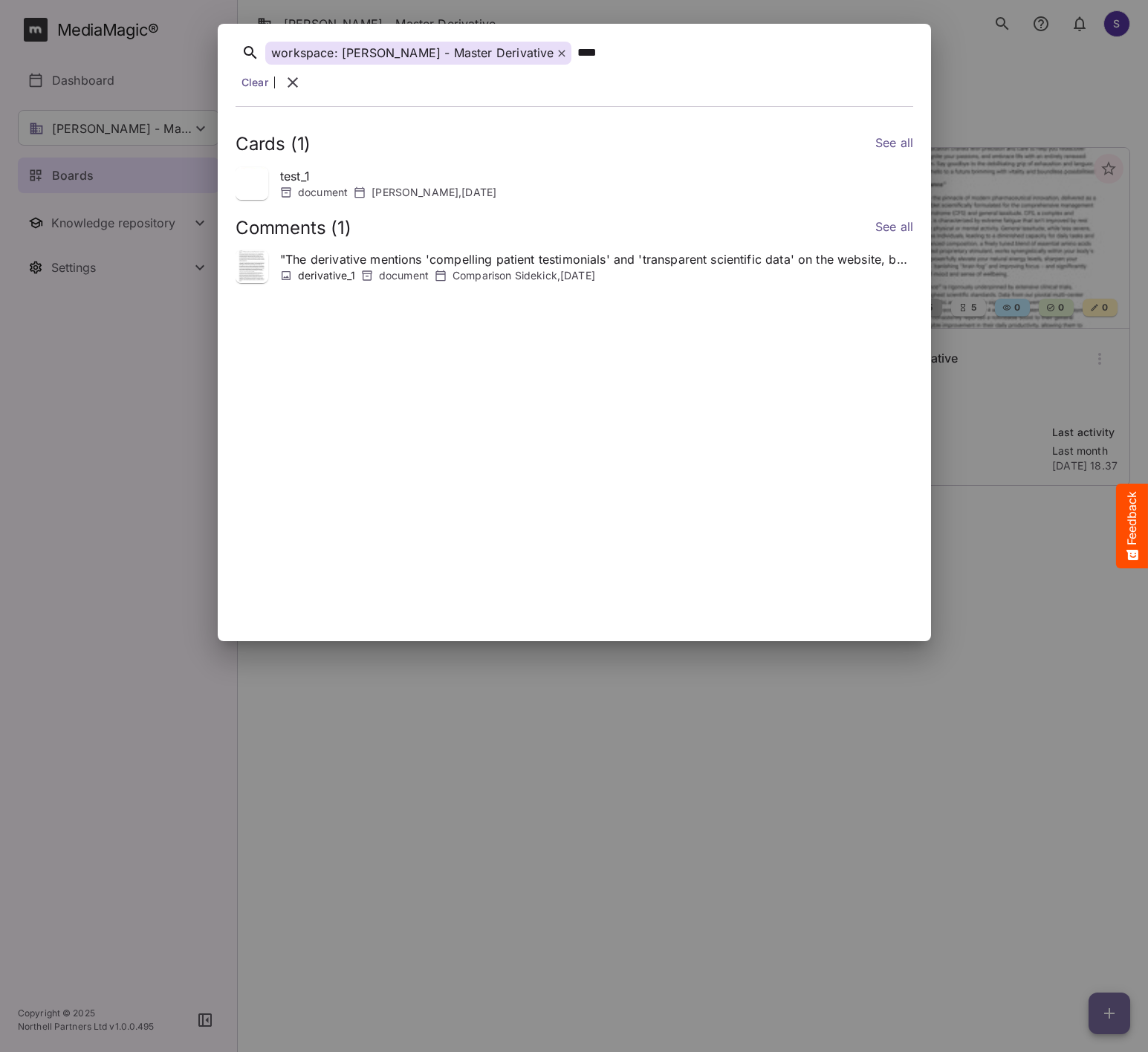
click at [267, 251] on img at bounding box center [252, 267] width 33 height 33
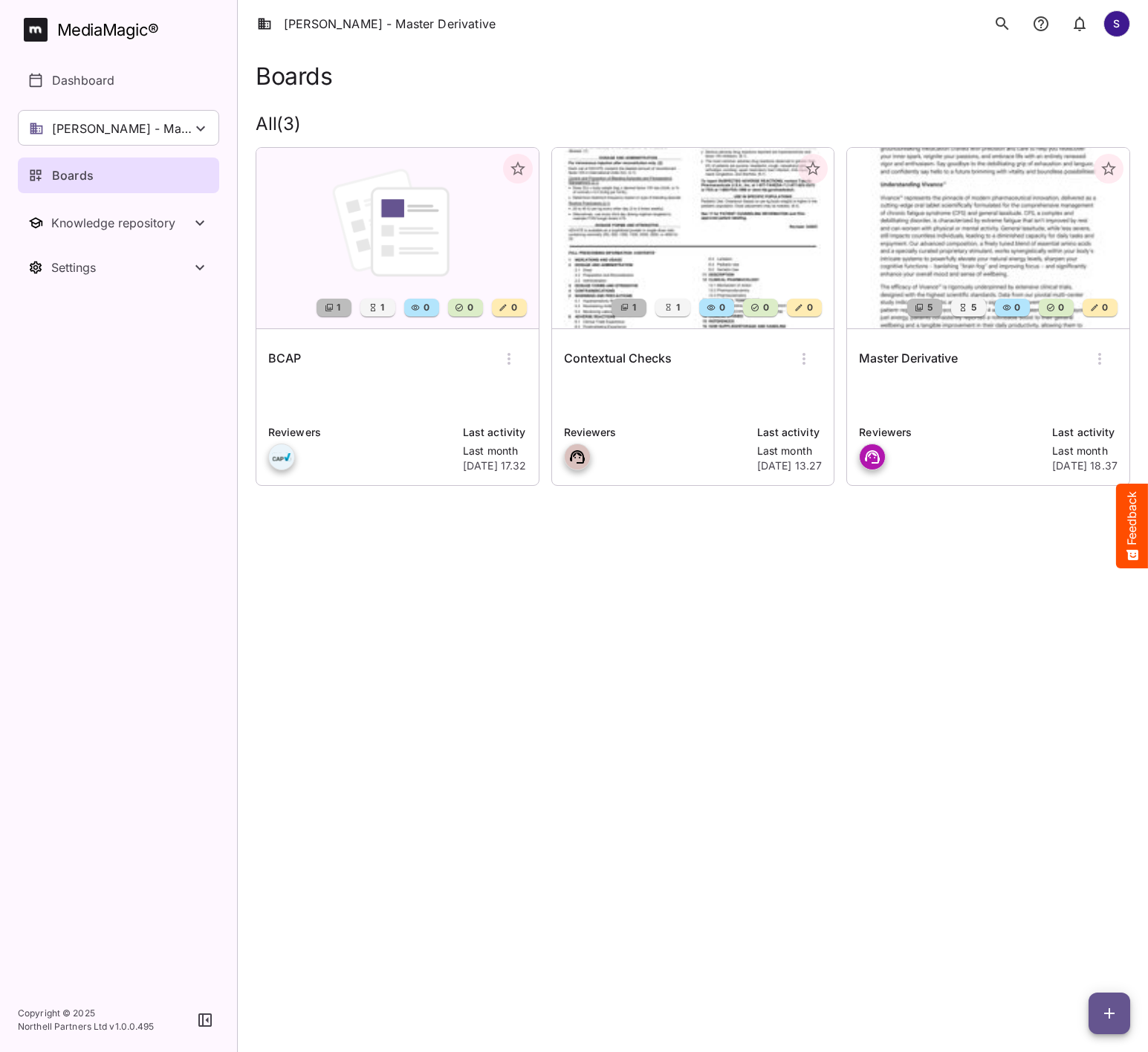
click at [998, 19] on icon "search" at bounding box center [1003, 23] width 17 height 17
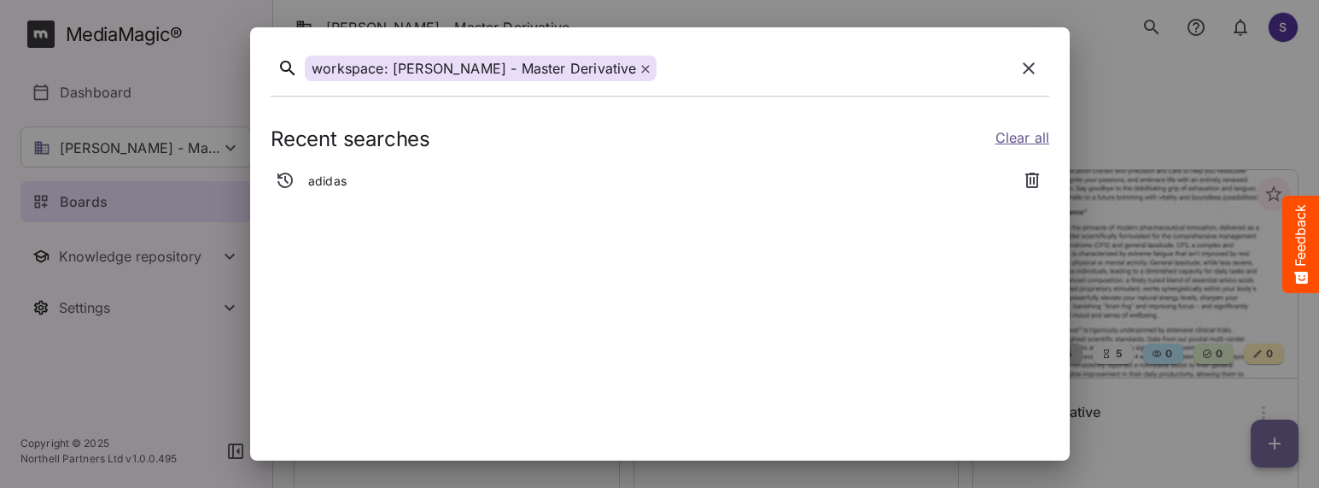
click at [663, 76] on div at bounding box center [835, 69] width 345 height 26
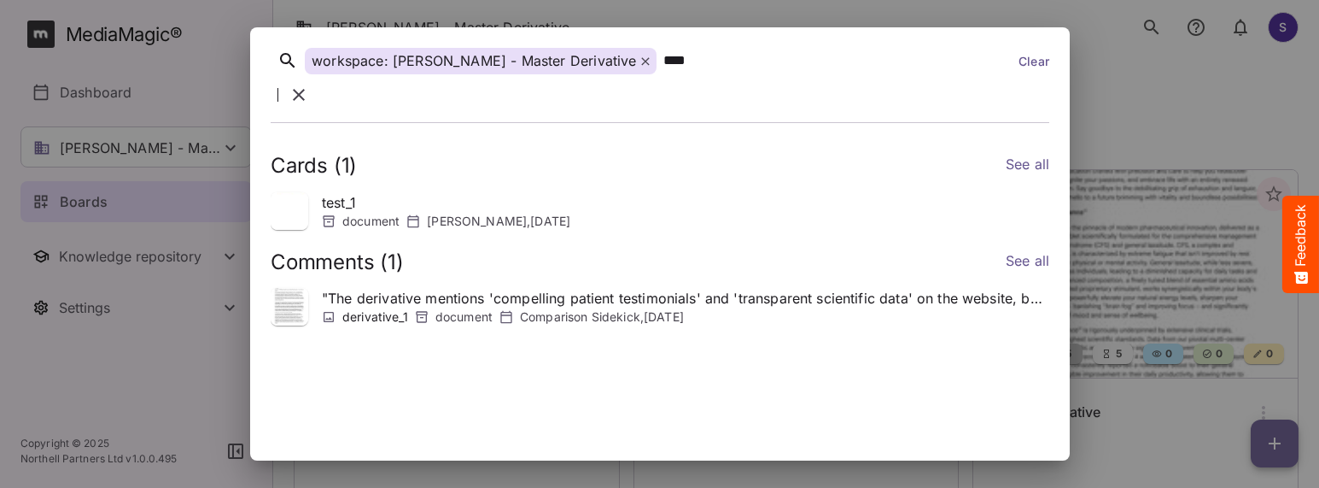
click at [280, 288] on img at bounding box center [290, 307] width 38 height 38
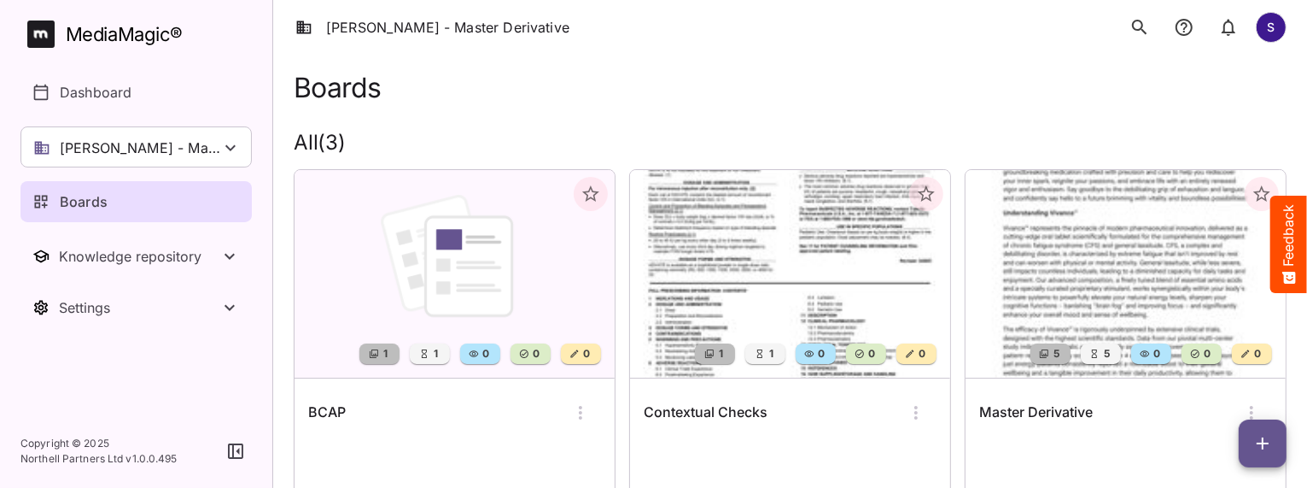
click at [1106, 13] on div "[PERSON_NAME] - Master Derivative S" at bounding box center [790, 27] width 1034 height 55
click at [1127, 35] on button "search" at bounding box center [1140, 27] width 34 height 34
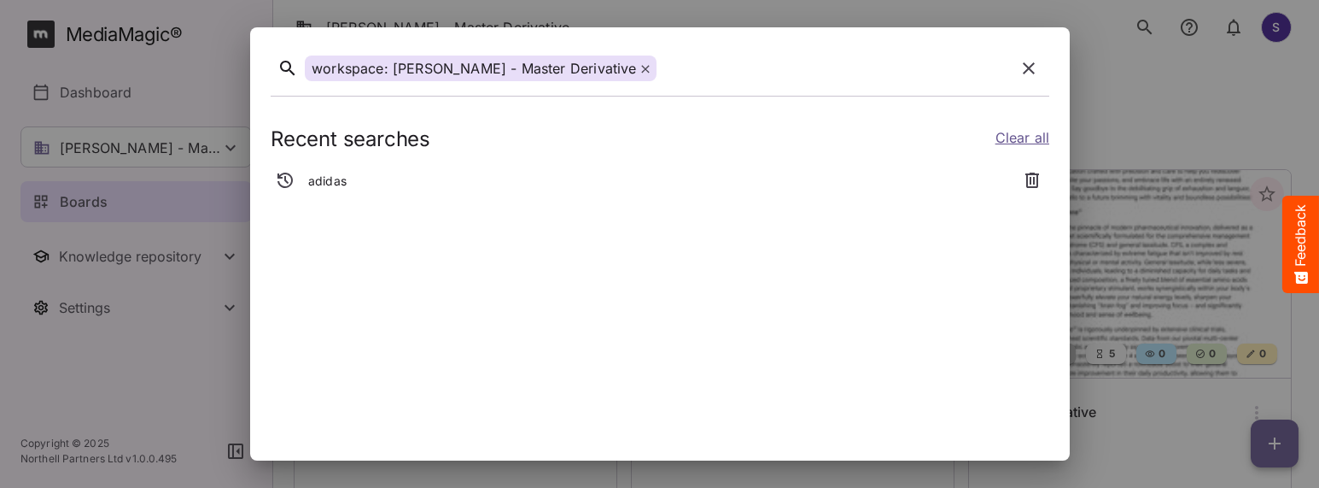
click at [303, 188] on div "adidas" at bounding box center [640, 181] width 738 height 31
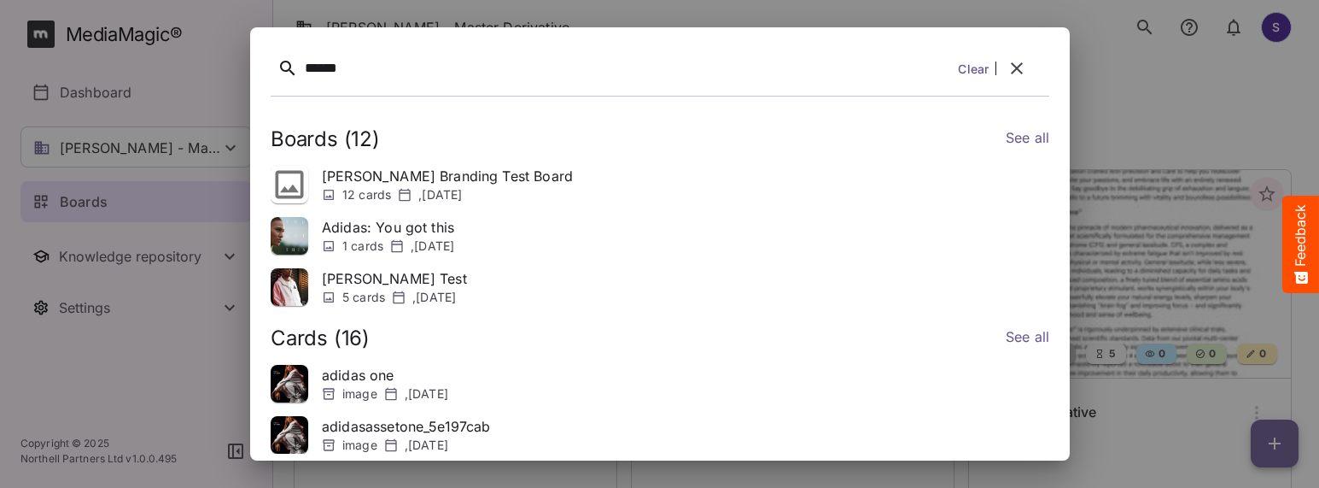
click at [120, 49] on div at bounding box center [659, 244] width 1319 height 488
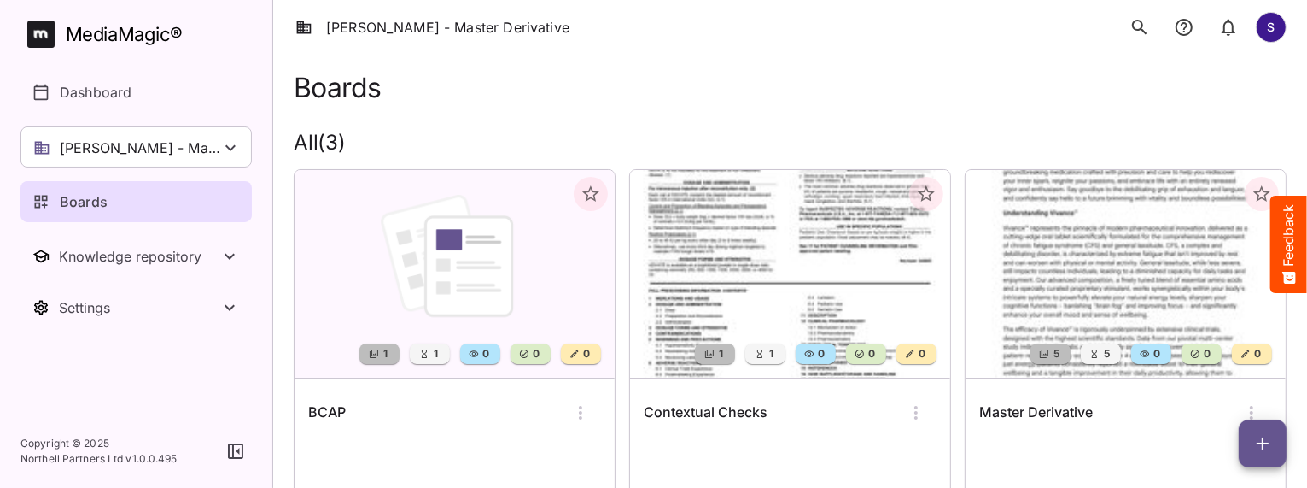
click at [119, 46] on div "MediaMagic ®" at bounding box center [124, 34] width 117 height 28
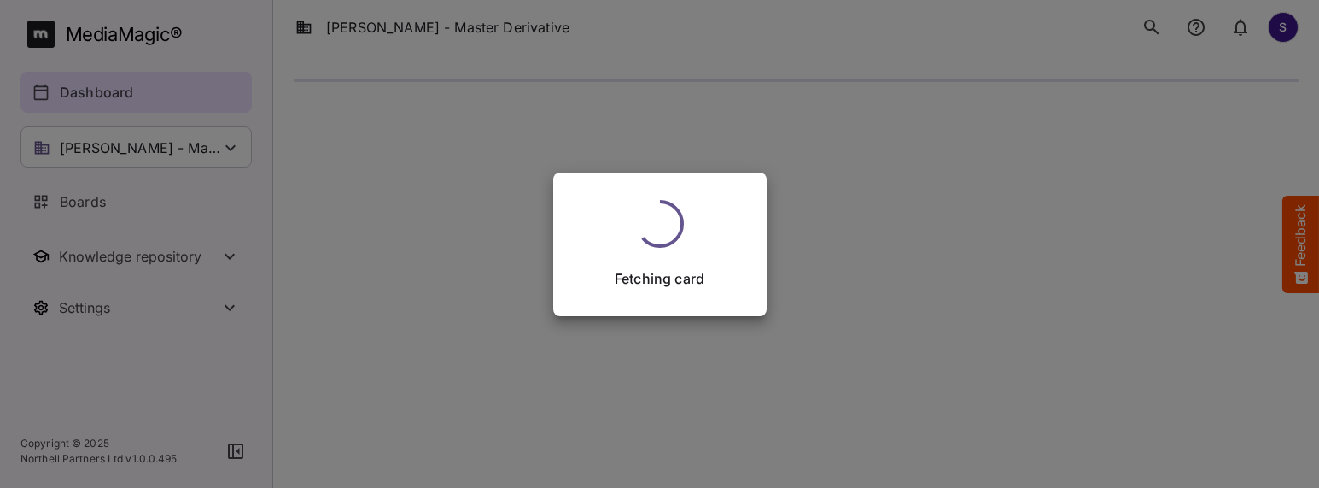
click at [1157, 19] on icon "search" at bounding box center [1152, 27] width 20 height 20
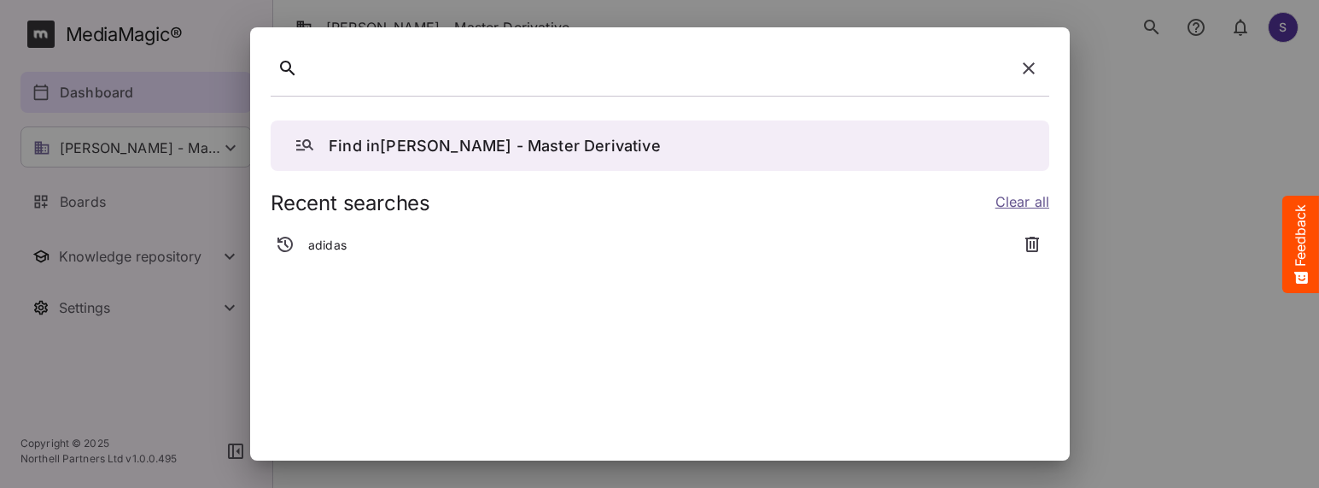
click at [1019, 68] on icon "button" at bounding box center [1029, 68] width 20 height 20
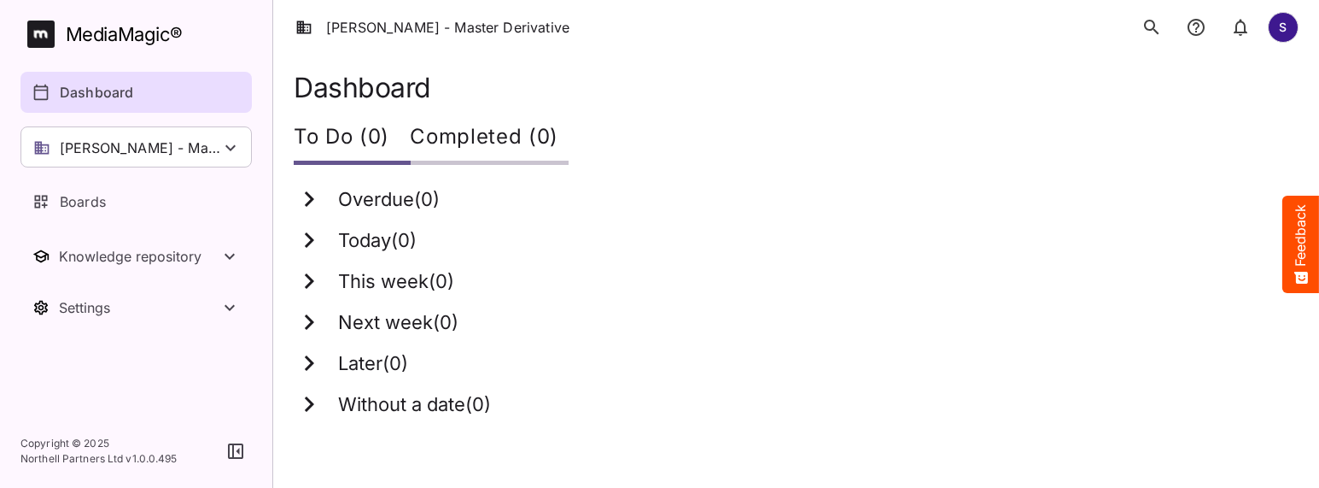
click at [1155, 35] on icon "search" at bounding box center [1152, 27] width 20 height 20
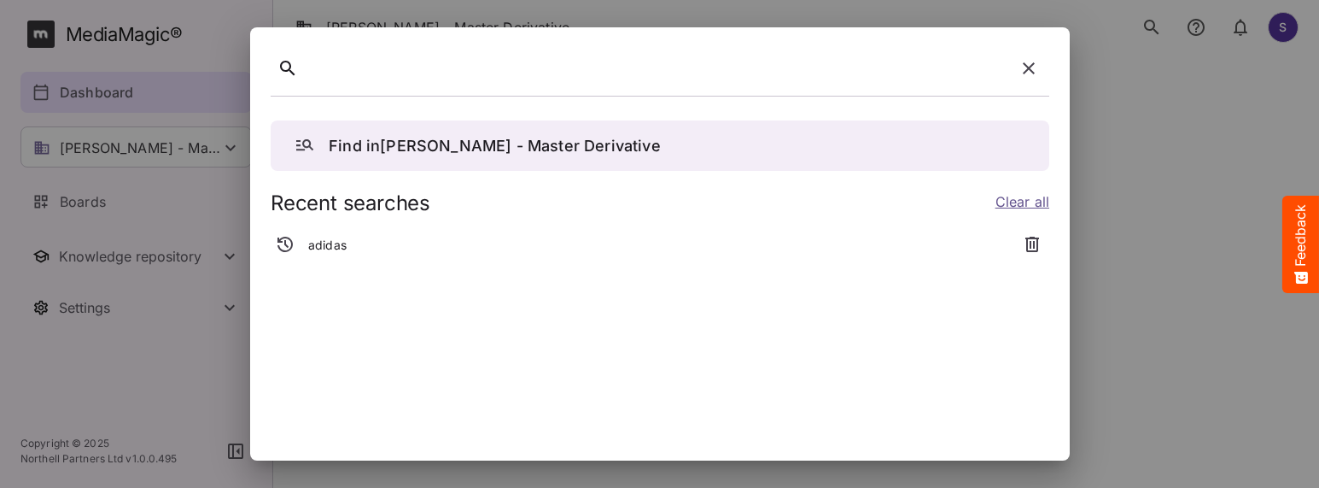
click at [334, 69] on div at bounding box center [657, 69] width 704 height 26
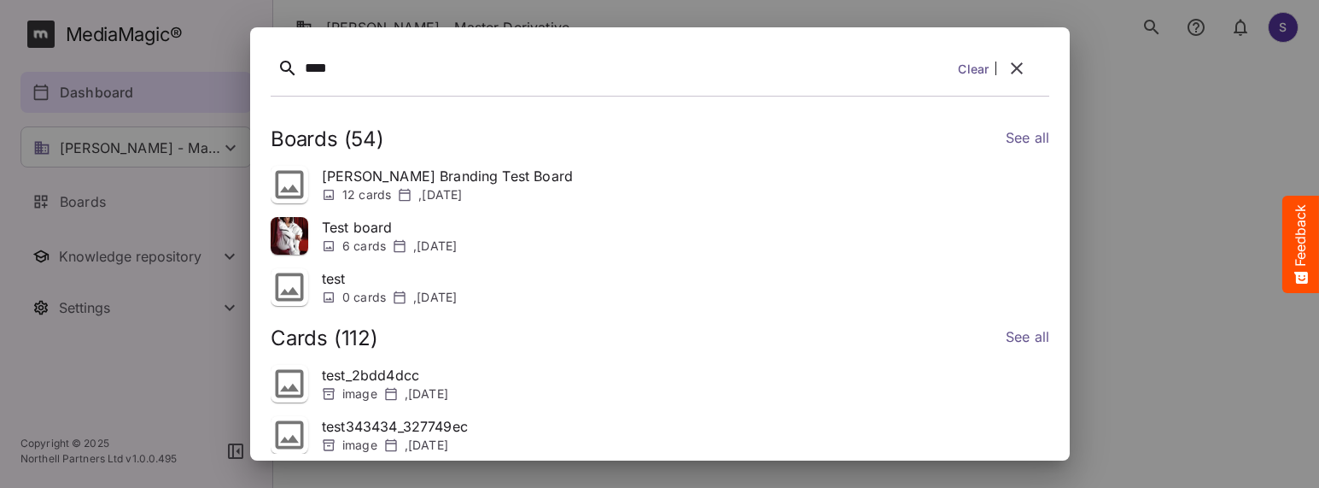
click at [1031, 71] on button "button" at bounding box center [1017, 68] width 41 height 41
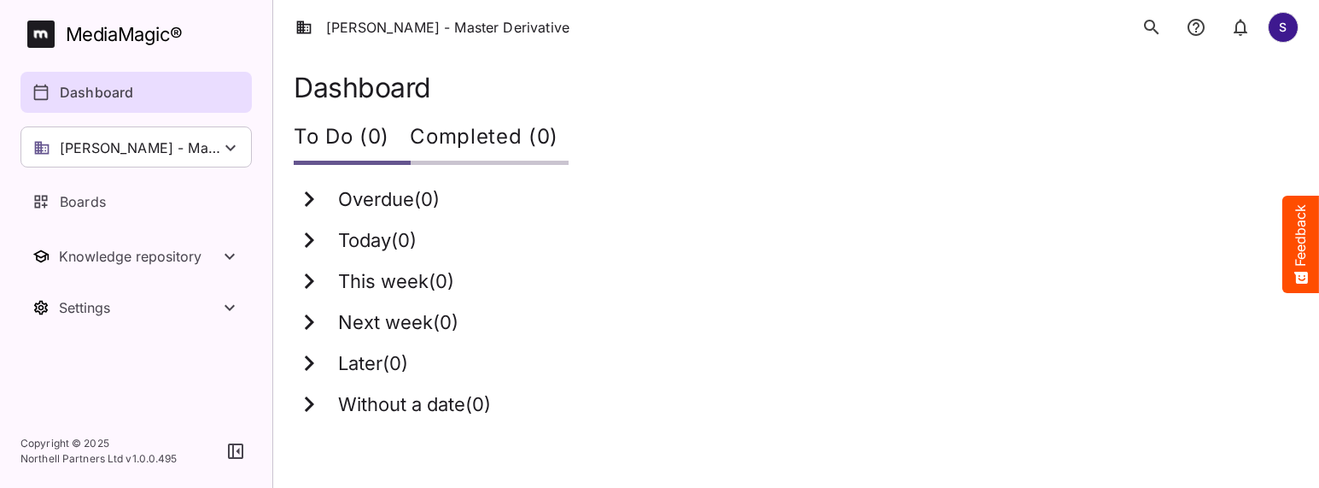
click at [1151, 26] on icon "search" at bounding box center [1152, 27] width 20 height 20
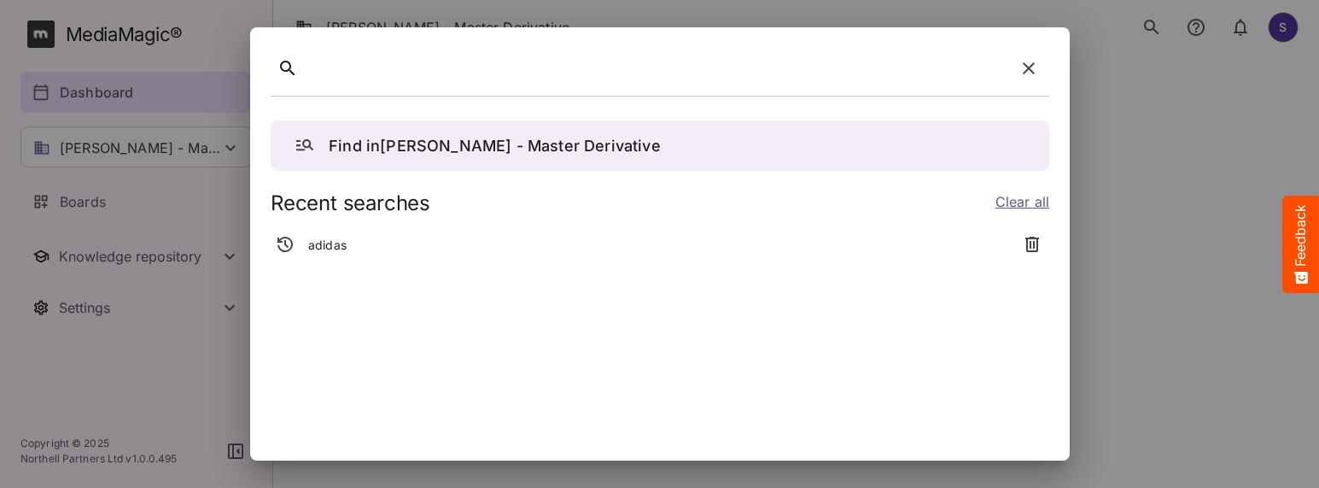
click at [436, 135] on p "Find in [PERSON_NAME] - Master Derivative" at bounding box center [495, 145] width 332 height 23
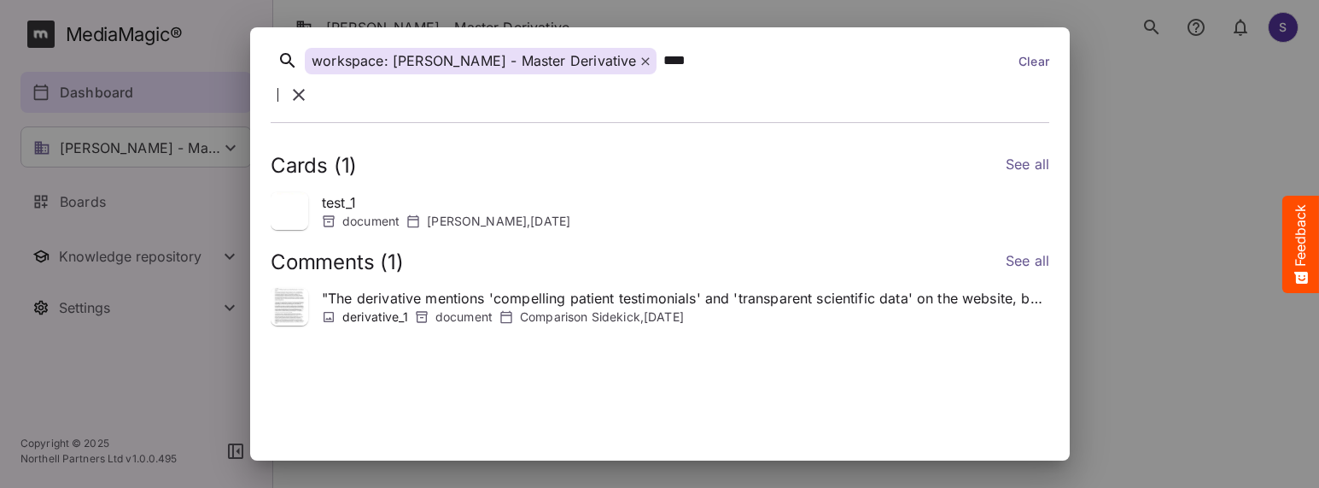
click at [295, 199] on img at bounding box center [290, 211] width 38 height 38
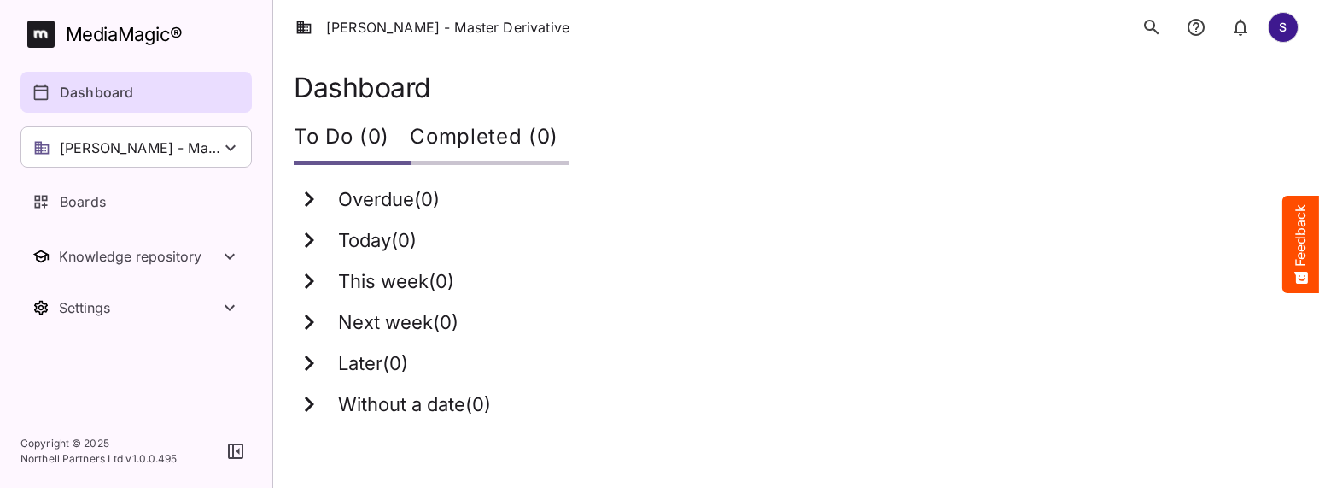
click at [116, 43] on div "MediaMagic ®" at bounding box center [124, 34] width 117 height 28
click at [1155, 38] on button "search" at bounding box center [1152, 27] width 34 height 34
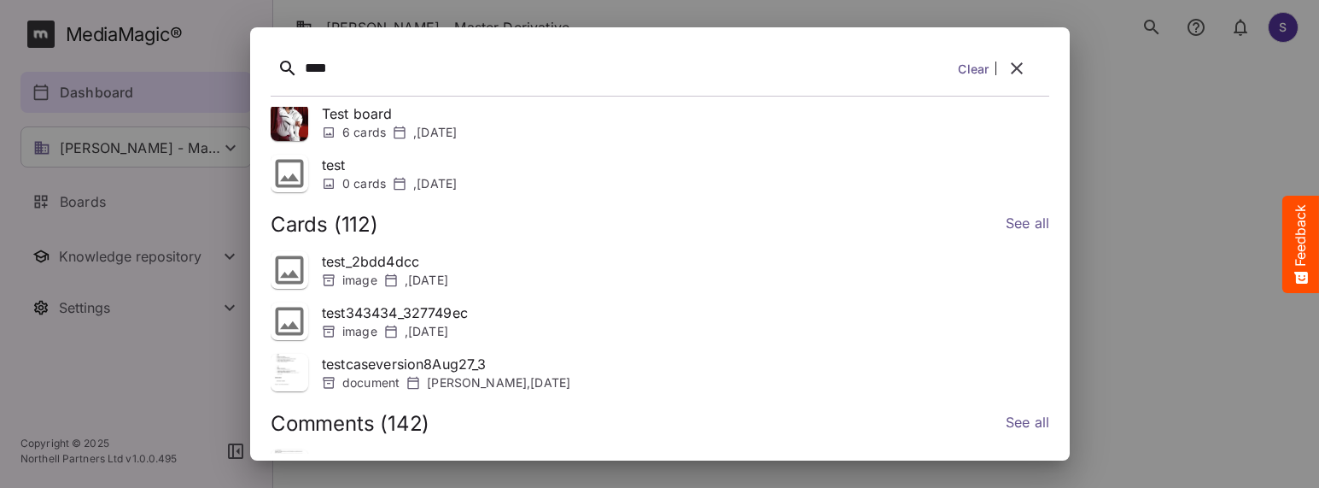
scroll to position [154, 0]
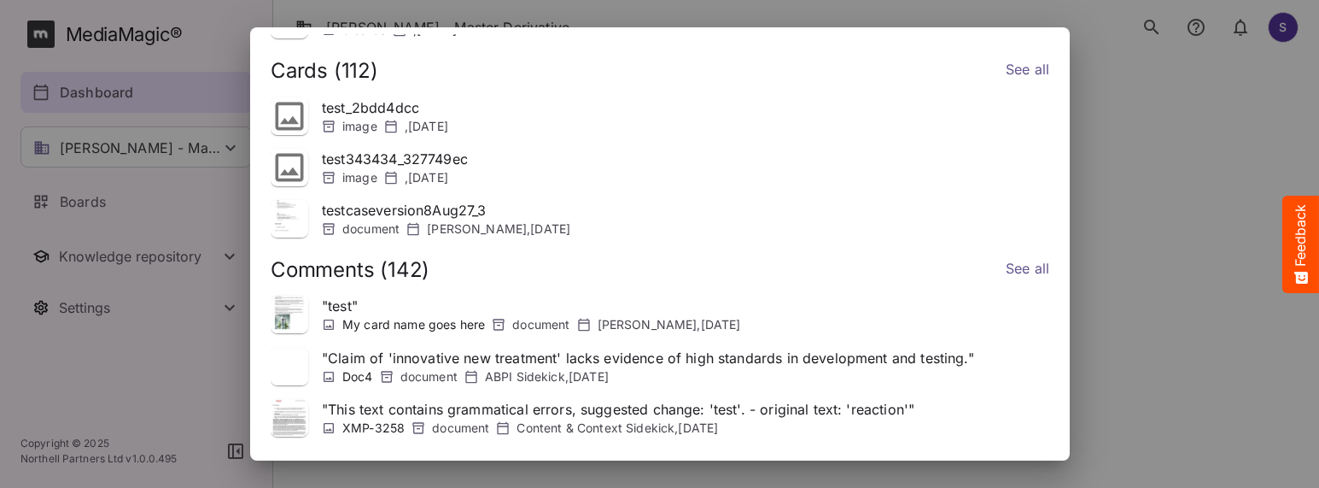
click at [305, 358] on img at bounding box center [290, 367] width 38 height 38
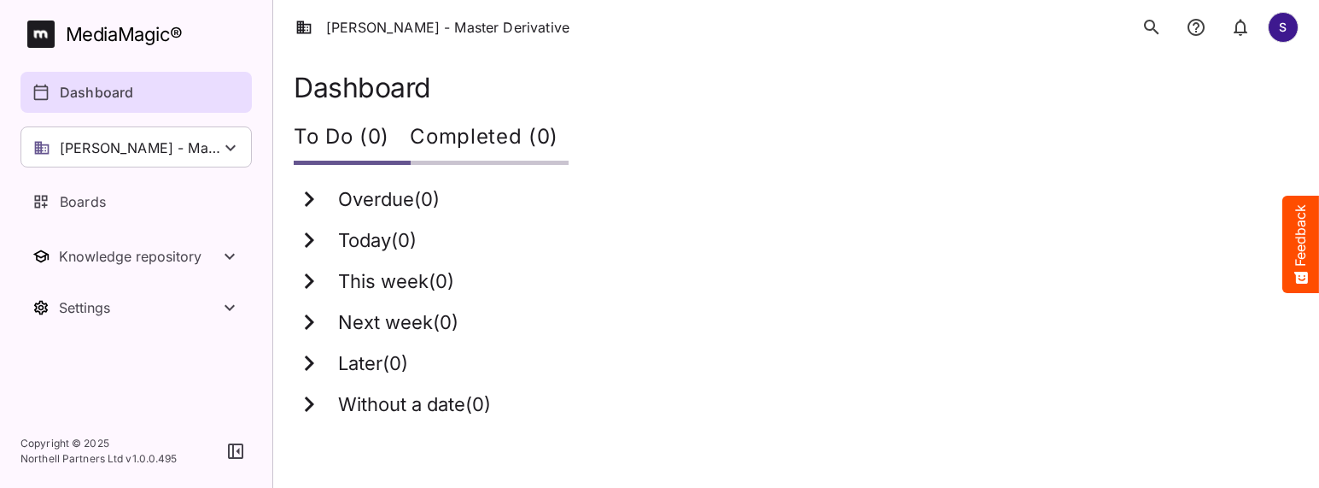
click at [1148, 30] on icon "search" at bounding box center [1151, 27] width 15 height 15
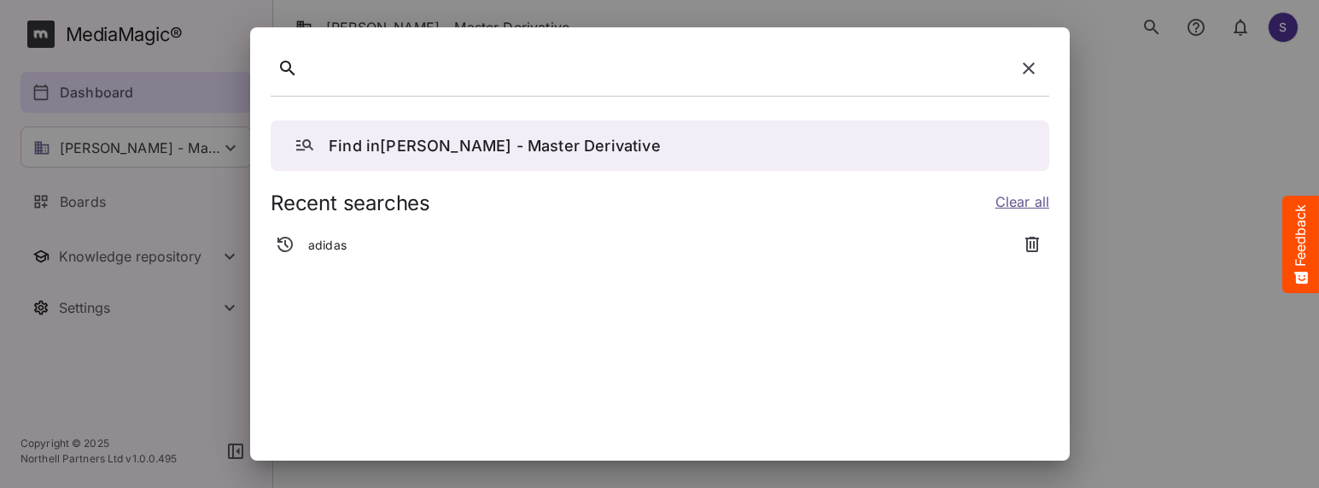
click at [139, 49] on div at bounding box center [659, 244] width 1319 height 488
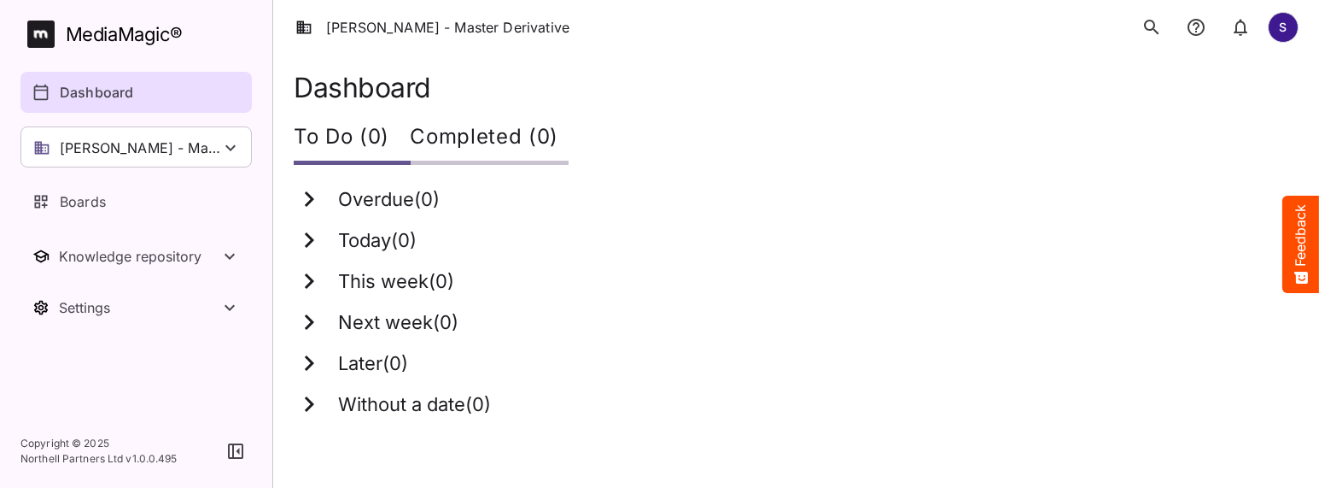
click at [139, 73] on link "Dashboard" at bounding box center [135, 92] width 231 height 41
click at [155, 161] on div "[PERSON_NAME] - Master Derivative" at bounding box center [135, 146] width 231 height 41
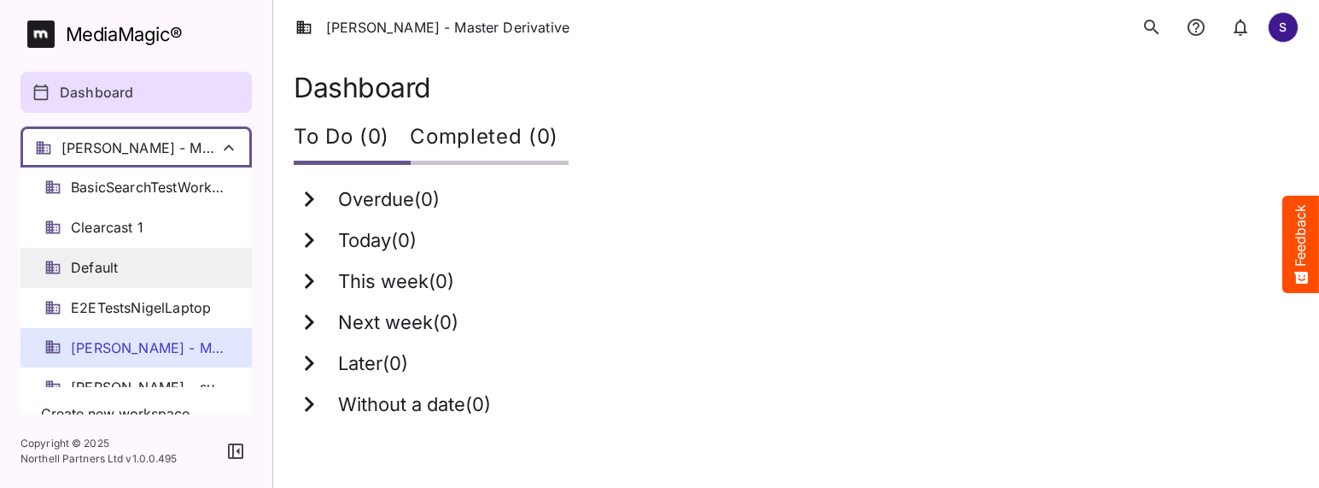
click at [114, 270] on span "Default" at bounding box center [94, 268] width 47 height 20
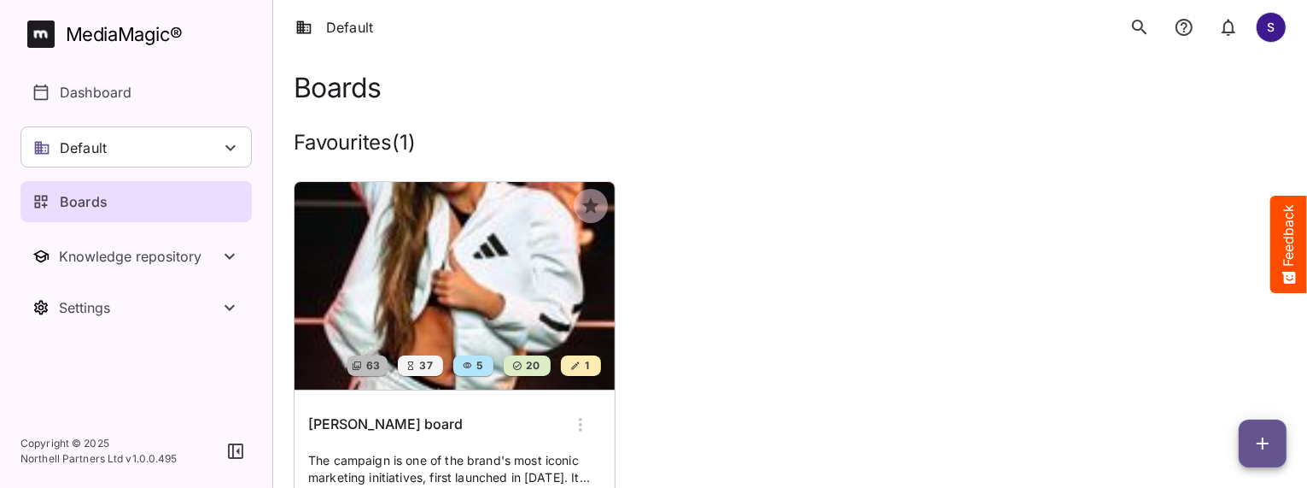
click at [1151, 30] on button "search" at bounding box center [1140, 27] width 34 height 34
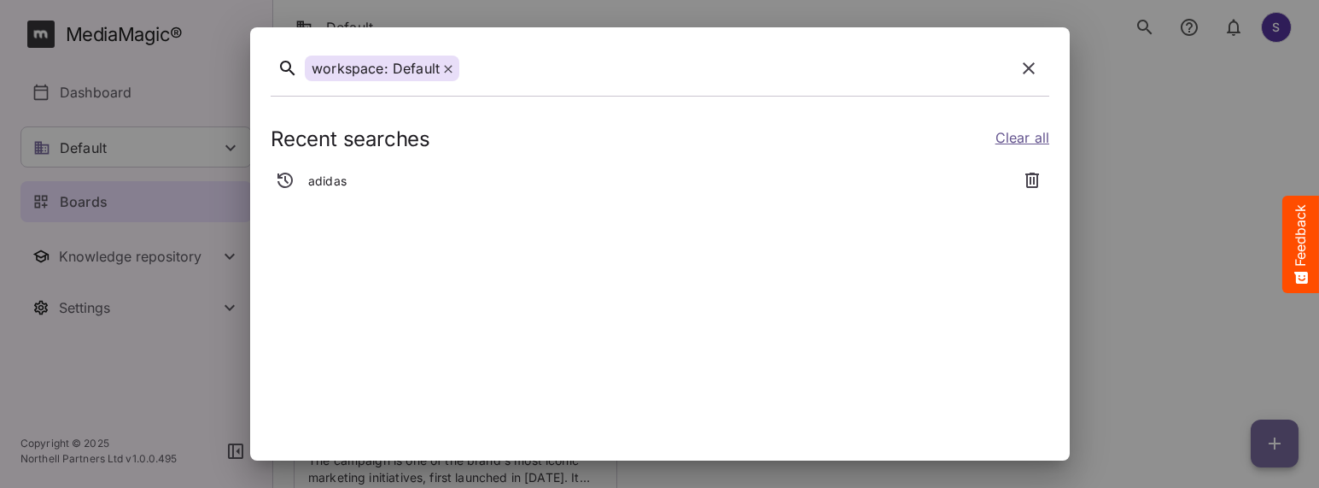
click at [448, 69] on icon at bounding box center [448, 69] width 8 height 8
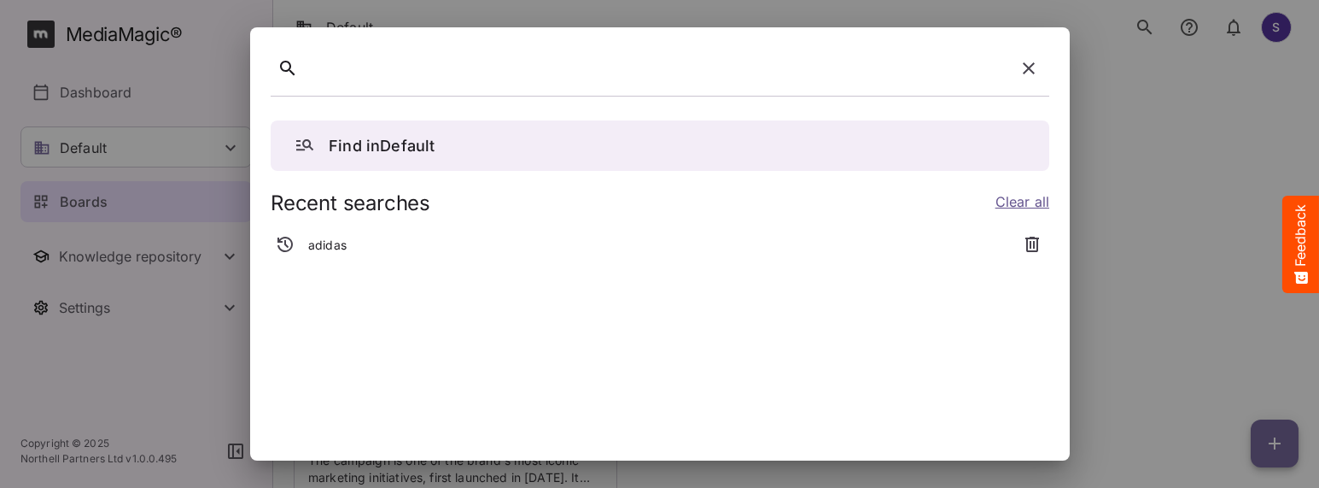
click at [129, 84] on div at bounding box center [659, 244] width 1319 height 488
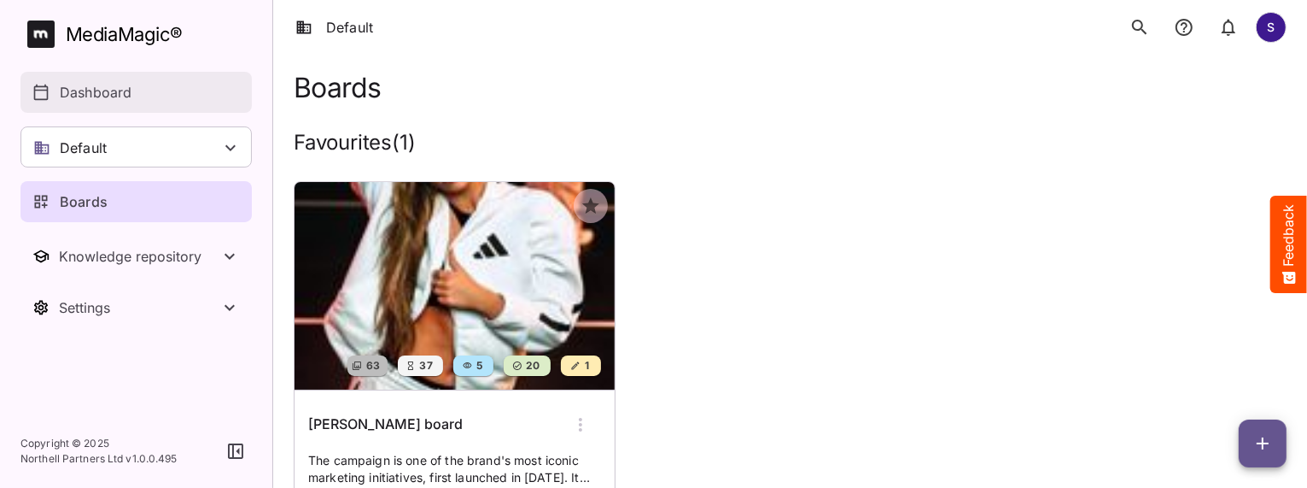
click at [108, 91] on p "Dashboard" at bounding box center [96, 92] width 72 height 20
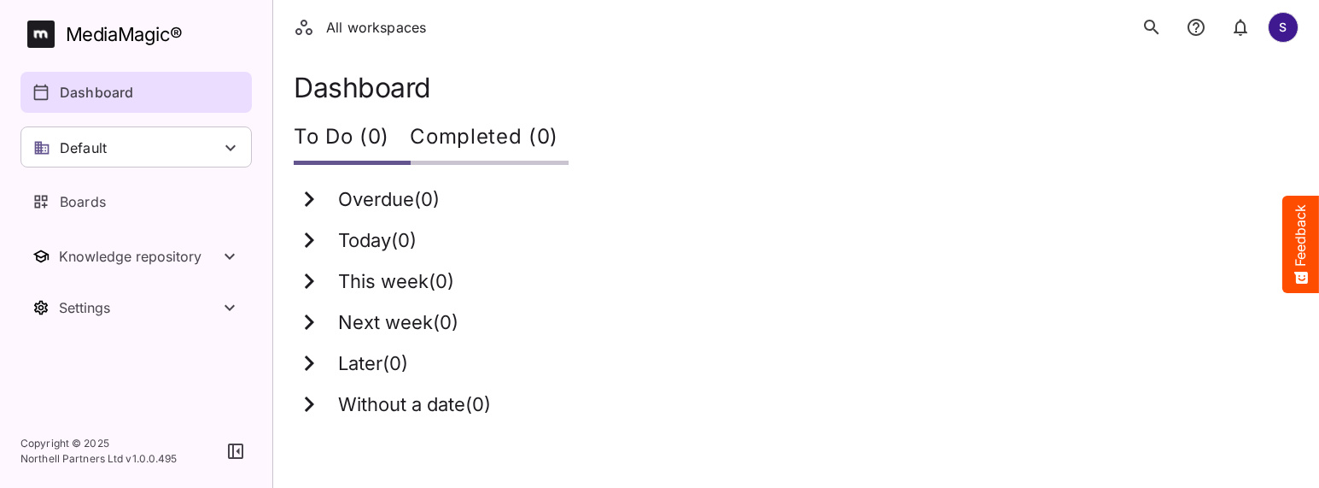
click at [1151, 28] on icon "search" at bounding box center [1151, 27] width 15 height 15
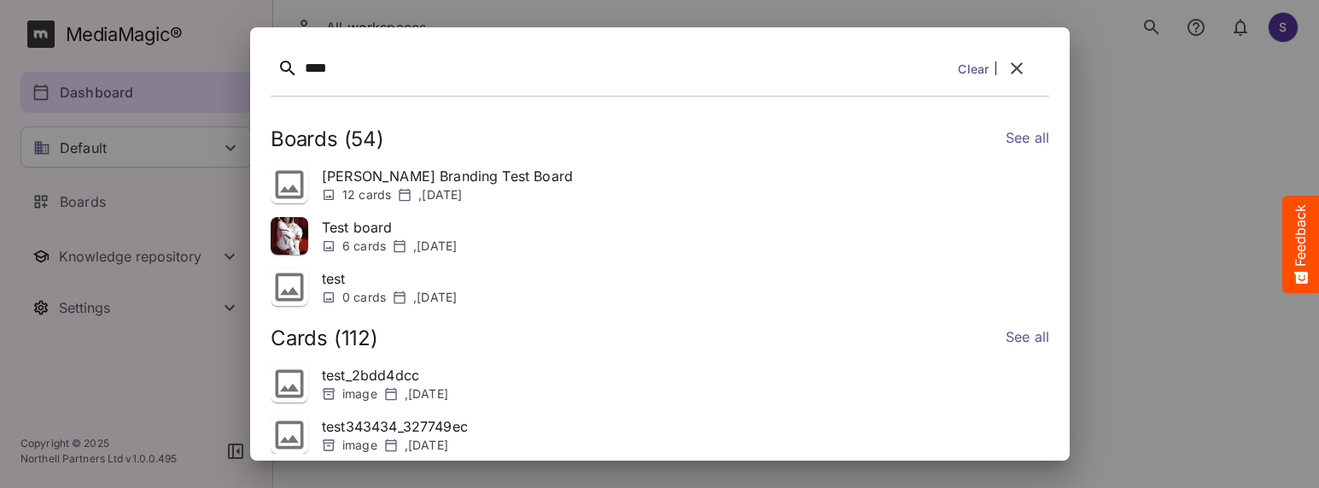
click at [287, 383] on icon at bounding box center [290, 384] width 38 height 38
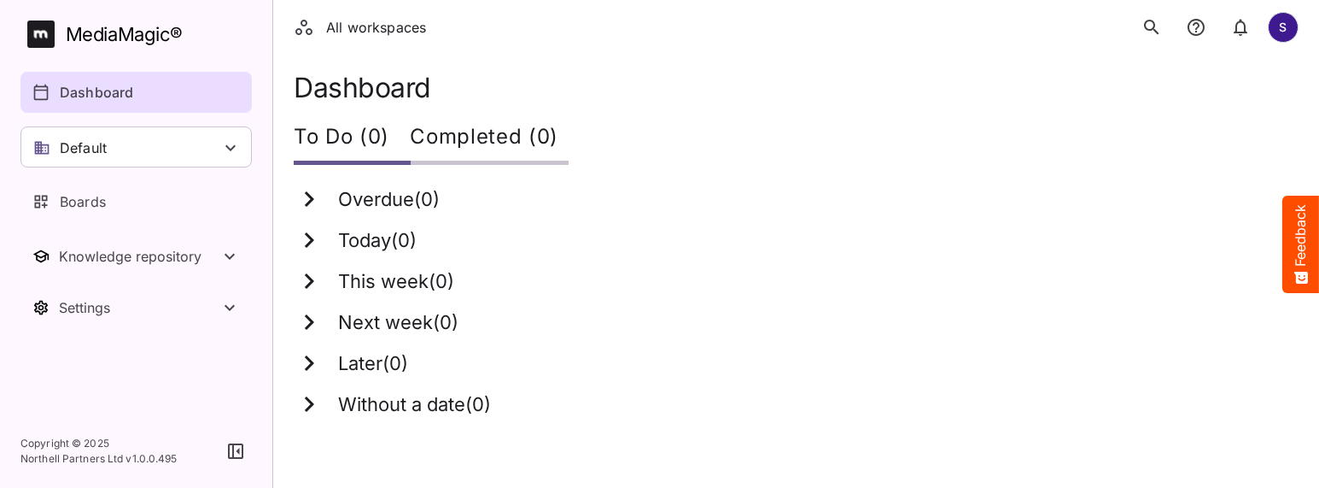
click at [1153, 28] on icon "search" at bounding box center [1151, 27] width 15 height 15
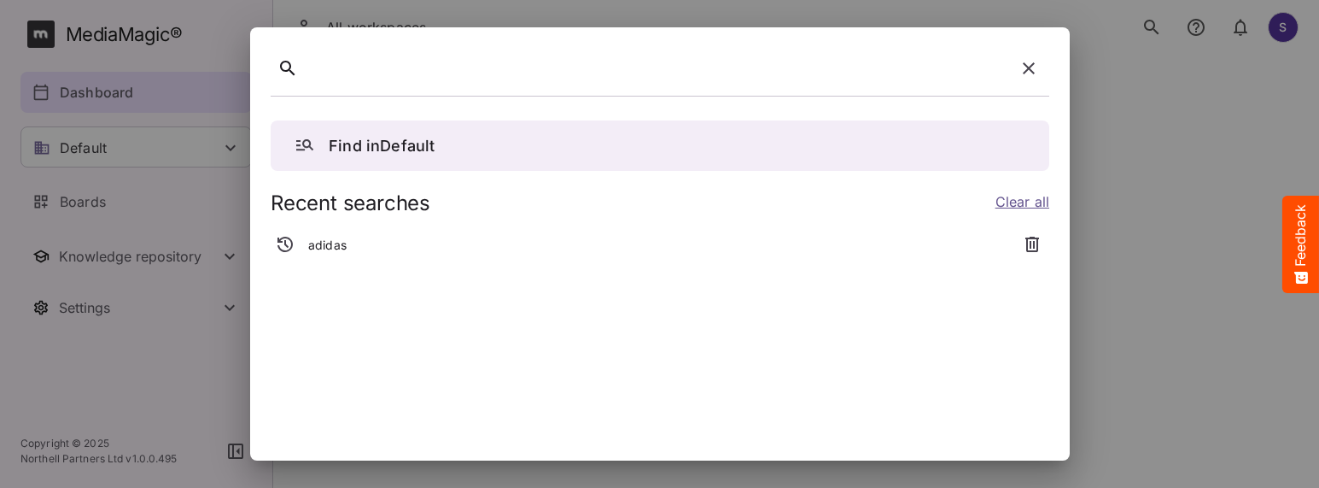
click at [115, 85] on div at bounding box center [659, 244] width 1319 height 488
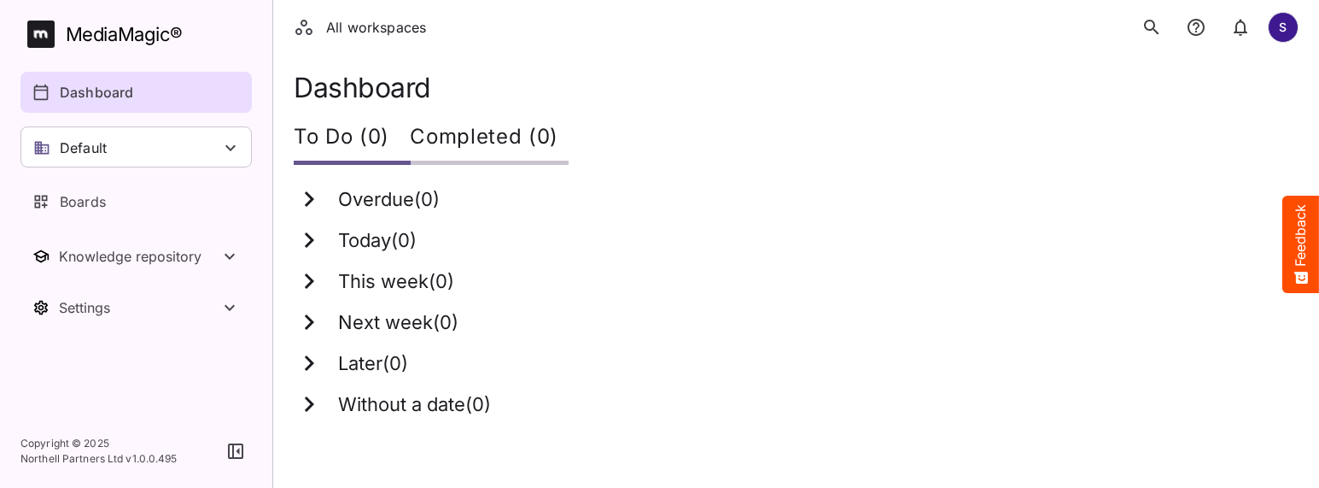
click at [109, 96] on p "Dashboard" at bounding box center [96, 92] width 73 height 20
